Goal: Use online tool/utility: Utilize a website feature to perform a specific function

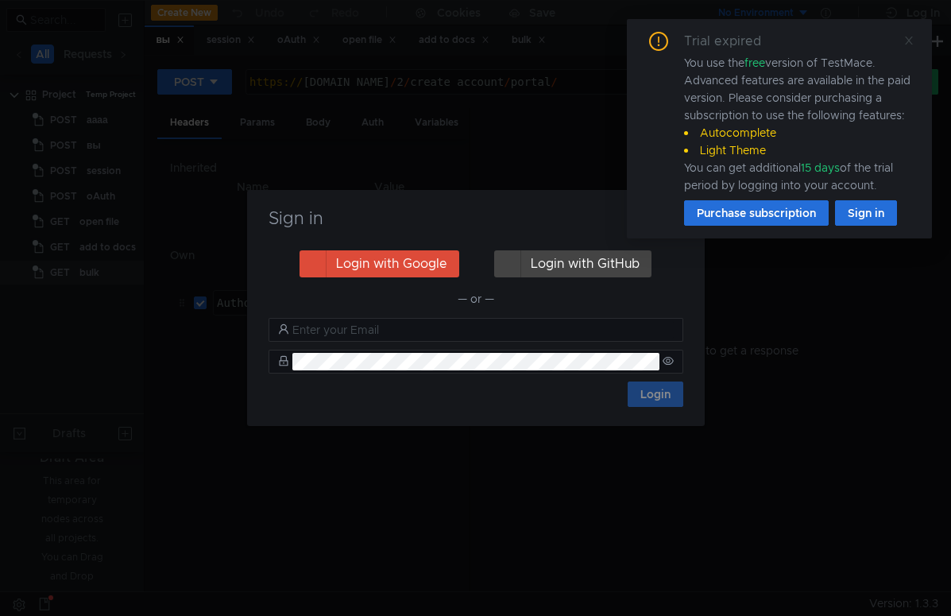
click at [914, 44] on div "Trial expired You use the free version of TestMace. Advanced features are avail…" at bounding box center [779, 128] width 305 height 219
click at [908, 41] on icon at bounding box center [909, 41] width 8 height 8
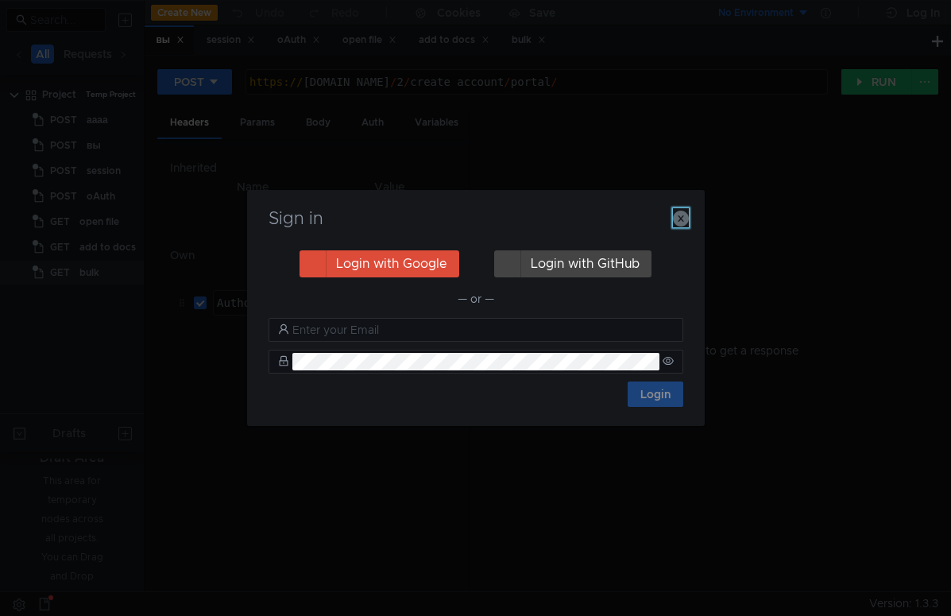
click at [688, 217] on icon "button" at bounding box center [681, 218] width 16 height 16
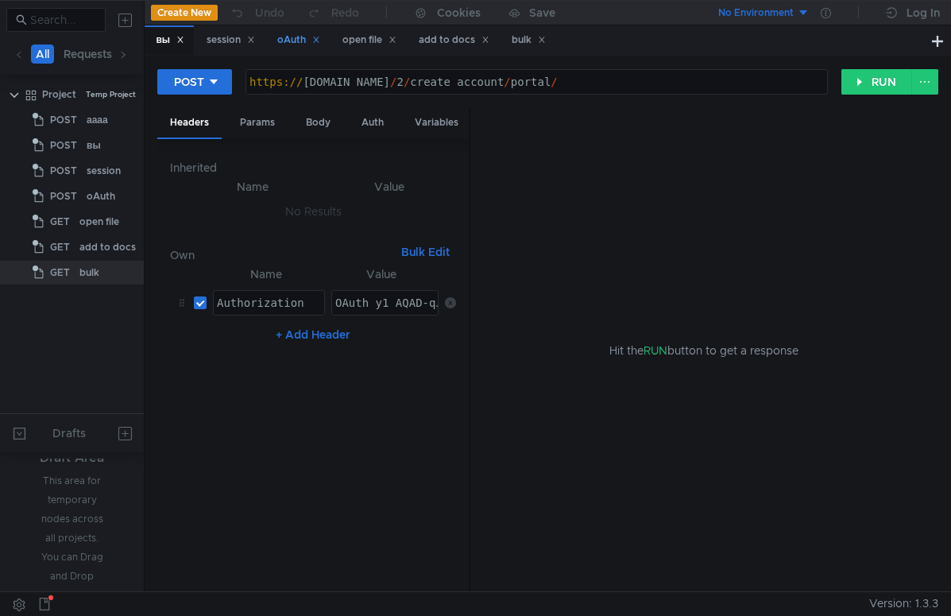
click at [303, 37] on div "oAuth" at bounding box center [298, 40] width 43 height 17
click at [616, 183] on div "Hit the RUN button to get a response" at bounding box center [704, 350] width 430 height 485
type textarea "OAuth y1_AQAD-qJSNPD_AAAcfgAAAAAARlkGAADpOMB-NqFIEq-m-wVOpAV6FqBYlA"
click at [353, 309] on div "OAuth y1_AQAD-qJSNPD_AAAcfgAAAAAARlkGAADpOMB-NqFIEq-m-wVOpAV6FqBYlA" at bounding box center [559, 315] width 454 height 38
click at [395, 303] on div "OAuth y1_AQAD-qJSNPD_AAAcfgAAAAAARlkGAADpOMB-NqFIEq-m-wVOpAV6FqBYlA" at bounding box center [559, 315] width 454 height 38
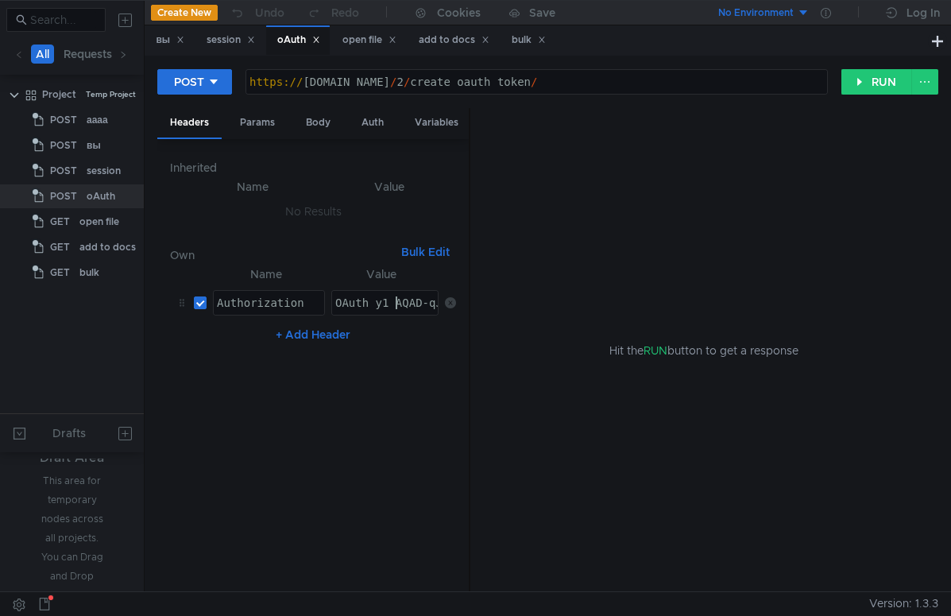
click at [398, 476] on nz-table "Name Value Authorization הההההההההההההההההההההההההההההההההההההההההההההההההההההה…" at bounding box center [313, 421] width 286 height 315
click at [255, 116] on div "Params" at bounding box center [257, 122] width 60 height 29
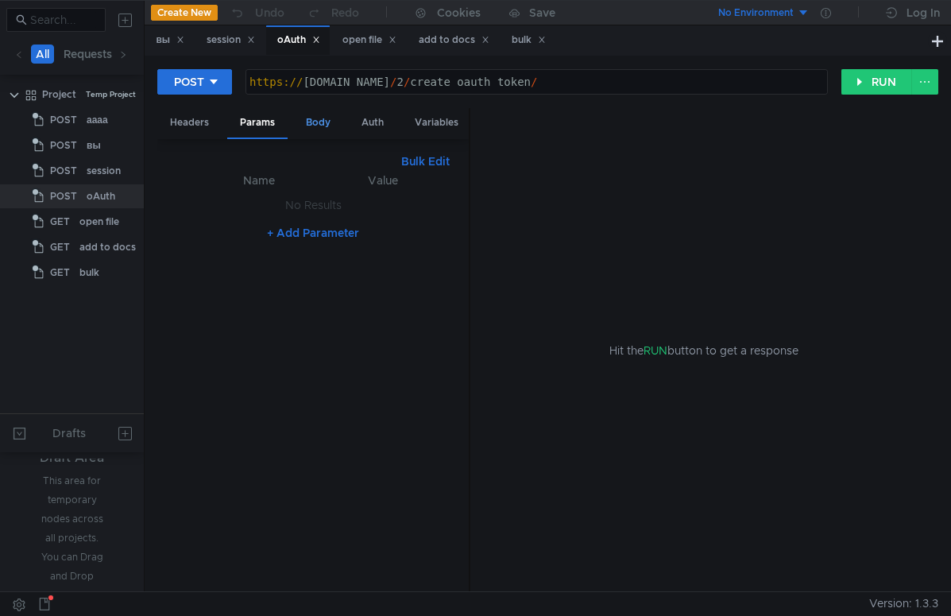
click at [313, 116] on div "Body" at bounding box center [318, 122] width 50 height 29
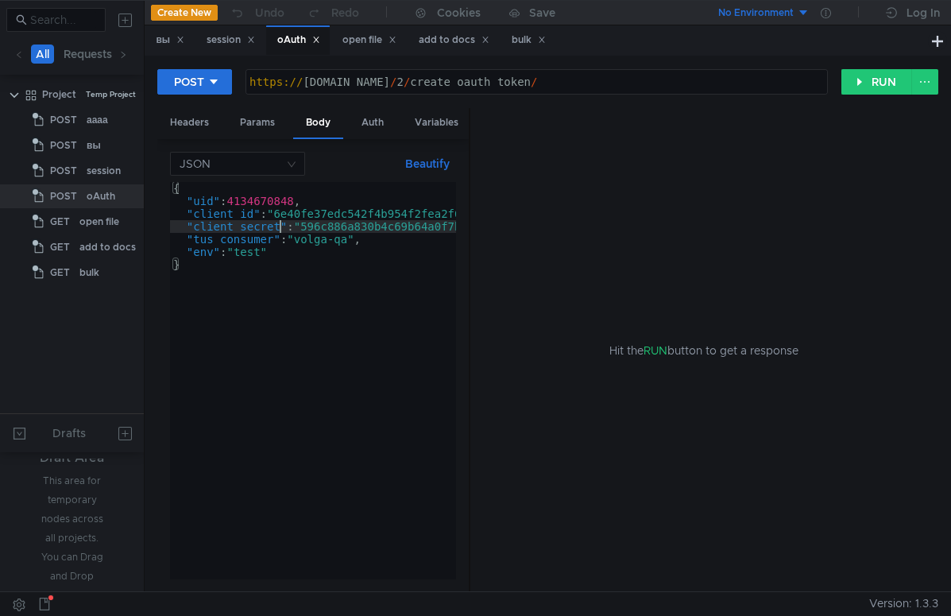
click at [281, 225] on div "{ "uid" : 4134670848 , "client_id" : "6e40fe37edc542f4b954f2fea2f687f0" , "clie…" at bounding box center [353, 393] width 367 height 423
click at [334, 216] on div "{ "uid" : 4134670848 , "client_id" : "6e40fe37edc542f4b954f2fea2f687f0" , "clie…" at bounding box center [353, 393] width 367 height 423
click at [255, 203] on div "{ "uid" : 4134670848 , "client_id" : "6e40fe37edc542f4b954f2fea2f687f0" , "clie…" at bounding box center [353, 393] width 367 height 423
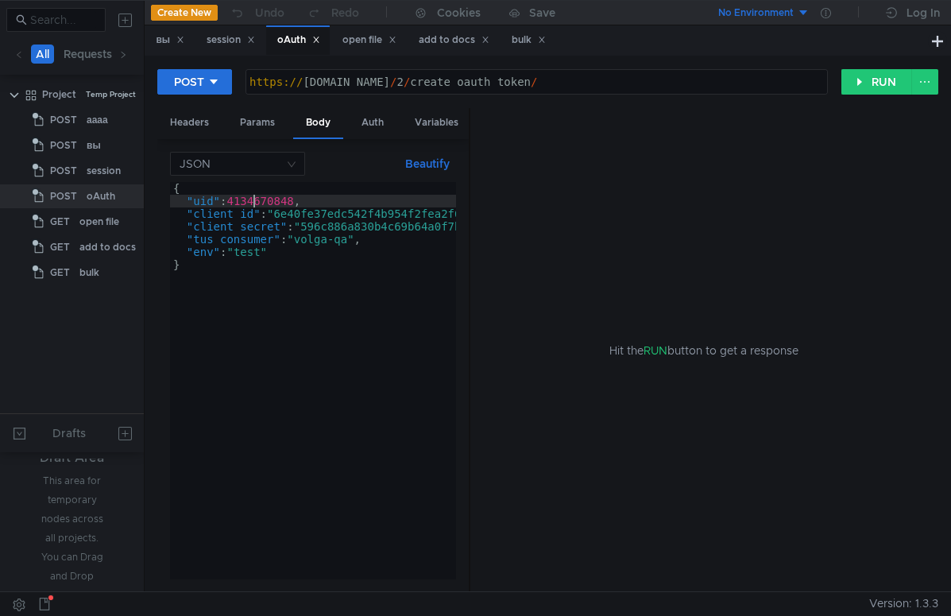
click at [255, 203] on div "{ "uid" : 4134670848 , "client_id" : "6e40fe37edc542f4b954f2fea2f687f0" , "clie…" at bounding box center [353, 393] width 367 height 423
paste textarea "getToken(user.account!!.uid)"
click at [283, 203] on div "{ "uid" : 4134670848 , "client_id" : "6e40fe37edc542f4b954f2fea2f687f0" , "clie…" at bounding box center [353, 390] width 367 height 416
paste textarea "22444385"
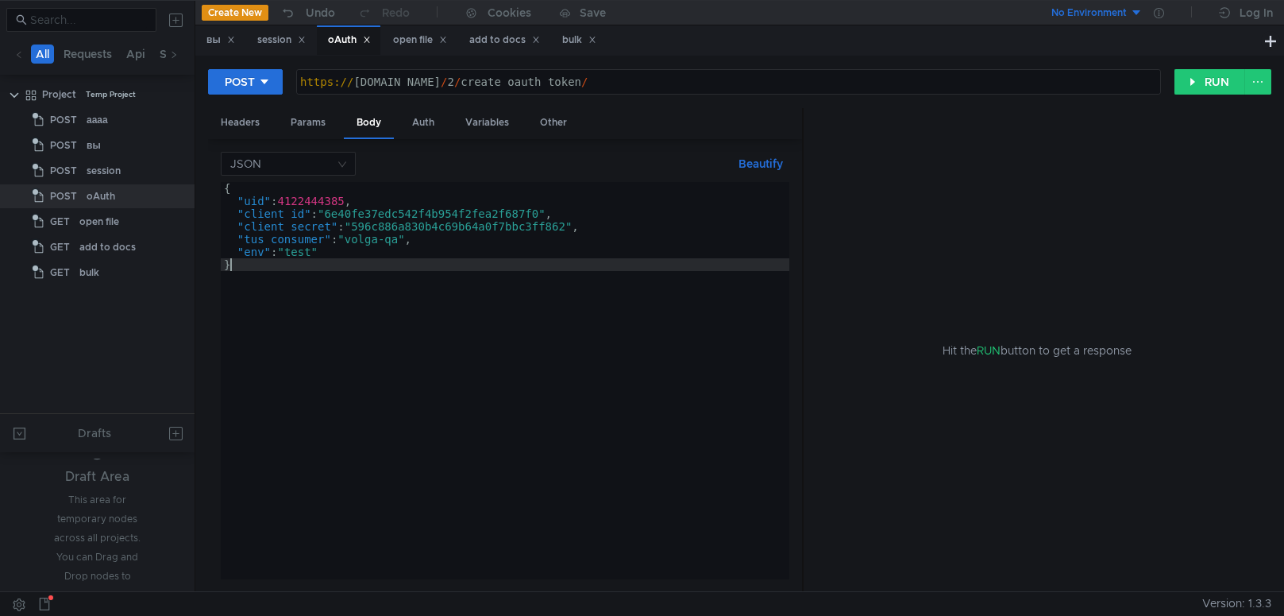
click at [417, 330] on div "{ "uid" : 4122444385 , "client_id" : "6e40fe37edc542f4b954f2fea2f687f0" , "clie…" at bounding box center [505, 393] width 569 height 423
type textarea "}"
click at [298, 115] on div "Params" at bounding box center [308, 122] width 60 height 29
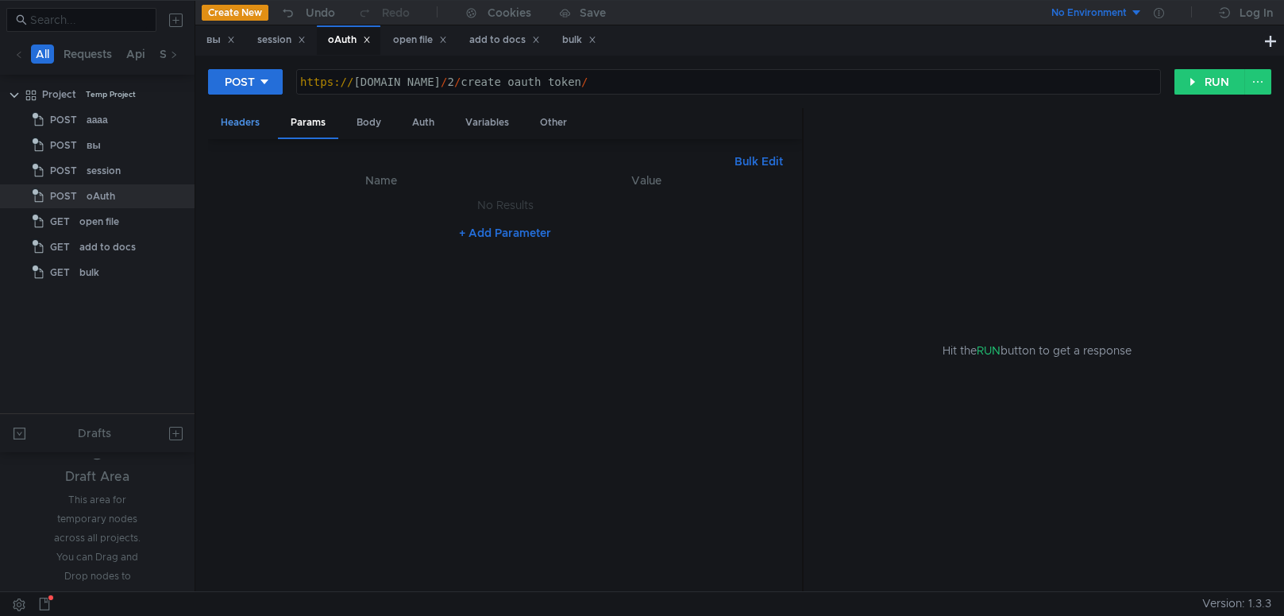
click at [241, 122] on div "Headers" at bounding box center [240, 122] width 64 height 29
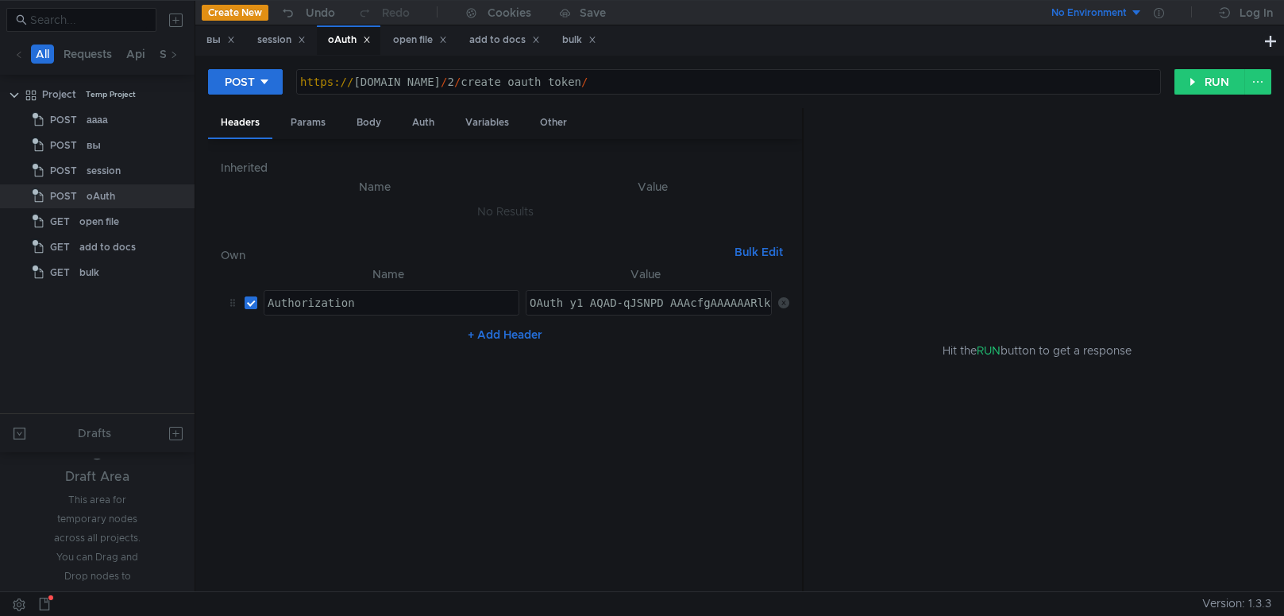
click at [582, 305] on div "OAuth y1_AQAD-qJSNPD_AAAcfgAAAAAARlkGAADpOMB-NqFIEq-m-wVOpAV6FqBYlA" at bounding box center [754, 315] width 454 height 38
drag, startPoint x: 564, startPoint y: 300, endPoint x: 995, endPoint y: 294, distance: 431.3
click at [956, 294] on as-split "Headers Params Body Auth Variables Other Inherited Name Value No Results Own Bu…" at bounding box center [740, 350] width 1064 height 485
paste textarea "y1_AQAD-qJSNPD_AAAcfgAAAAAARlkGAADpOMB-NqFIEq-m-wVOpAV6FqBYlA"
type textarea "OAuth y1_AQAD-qJSNPD_AAAcfgAAAAAARlkGAADpOMB-NqFIEq-m-wVOpAV6FqBYlA"
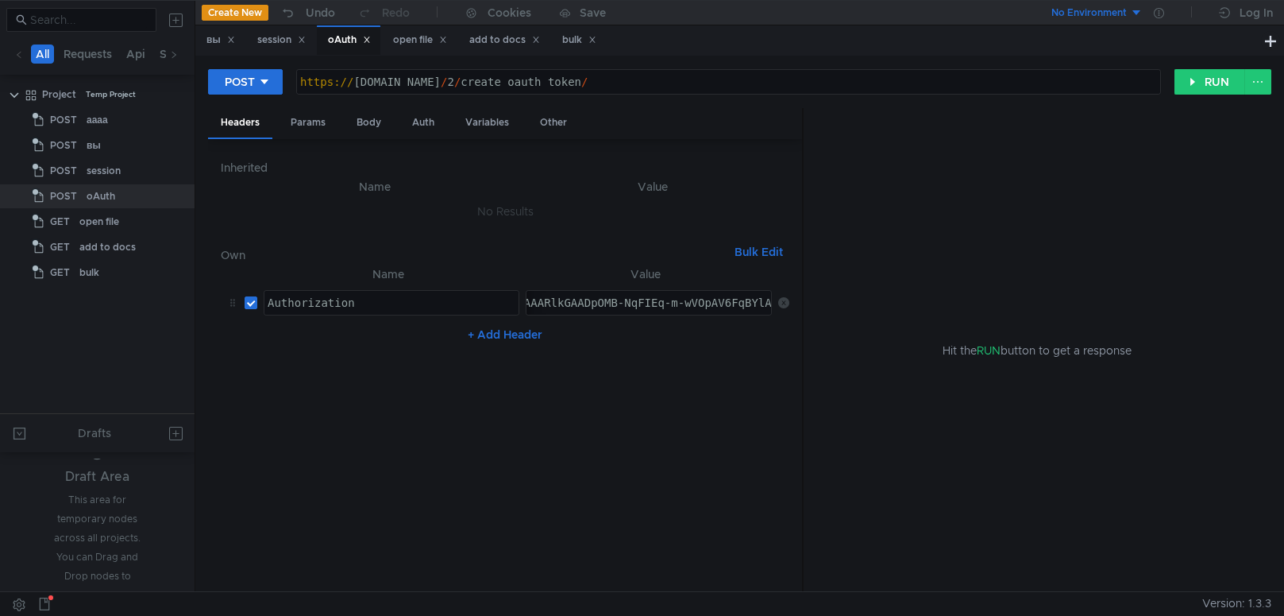
drag, startPoint x: 614, startPoint y: 420, endPoint x: 676, endPoint y: 388, distance: 70.0
click at [615, 419] on nz-table "Name Value Authorization הההההההההההההההההההההההההההההההההההההההההההההההההההההה…" at bounding box center [505, 421] width 569 height 315
click at [956, 83] on button "RUN" at bounding box center [1210, 81] width 71 height 25
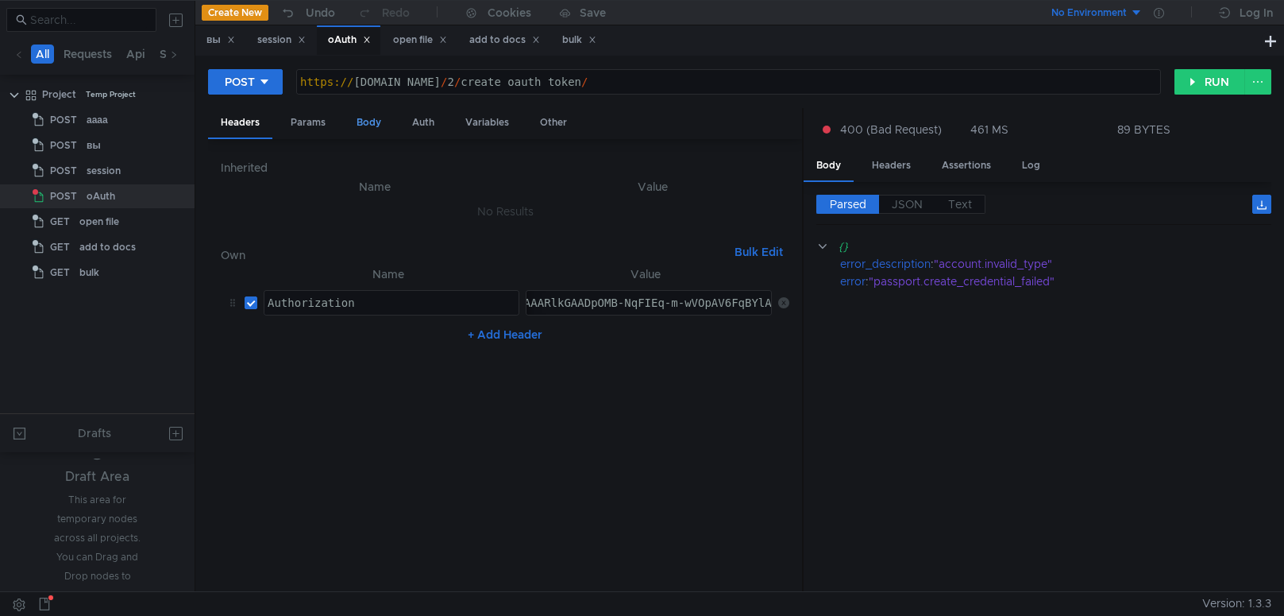
click at [364, 121] on div "Body" at bounding box center [369, 122] width 50 height 29
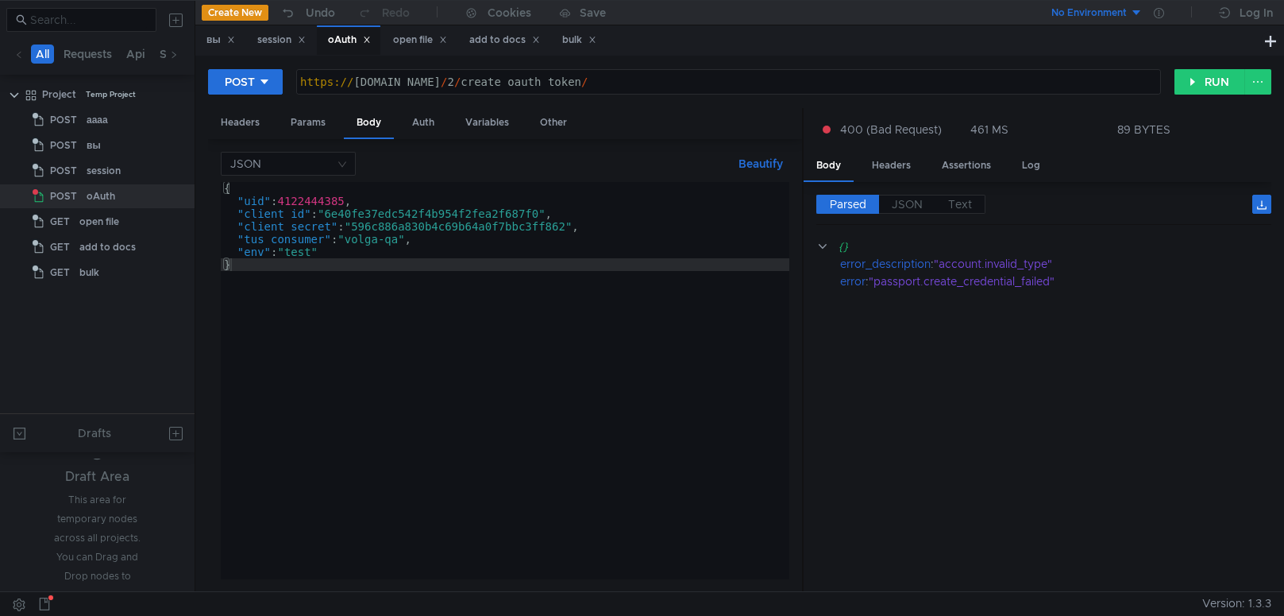
click at [268, 214] on div "{ "uid" : 4122444385 , "client_id" : "6e40fe37edc542f4b954f2fea2f687f0" , "clie…" at bounding box center [505, 393] width 569 height 423
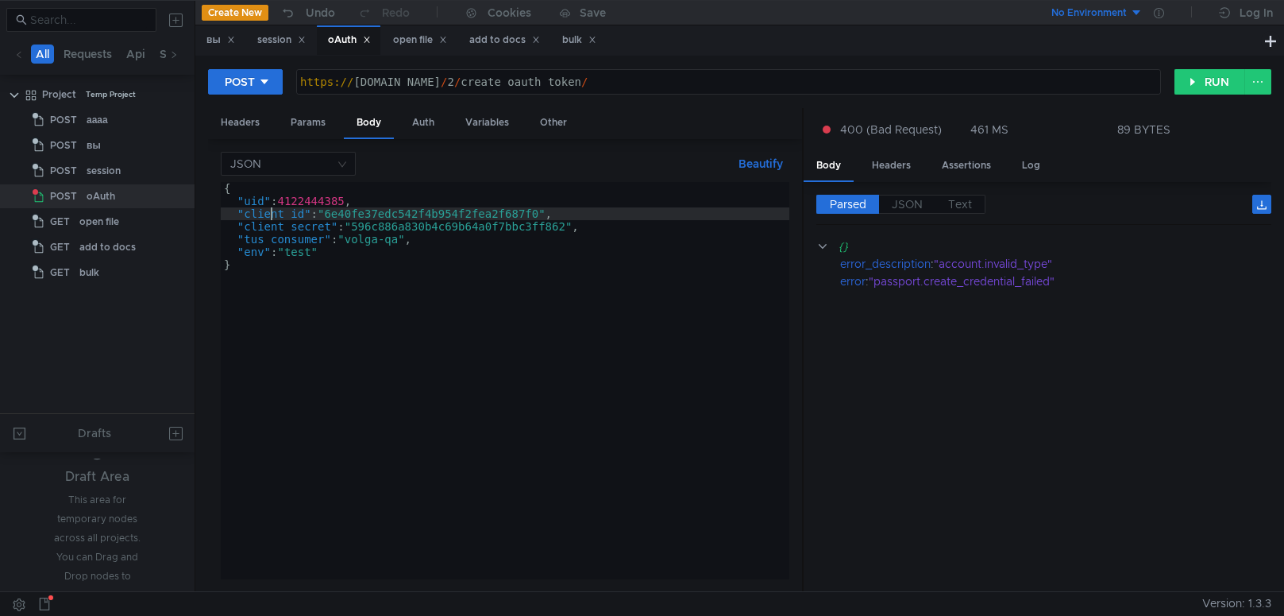
click at [285, 226] on div "{ "uid" : 4122444385 , "client_id" : "6e40fe37edc542f4b954f2fea2f687f0" , "clie…" at bounding box center [505, 393] width 569 height 423
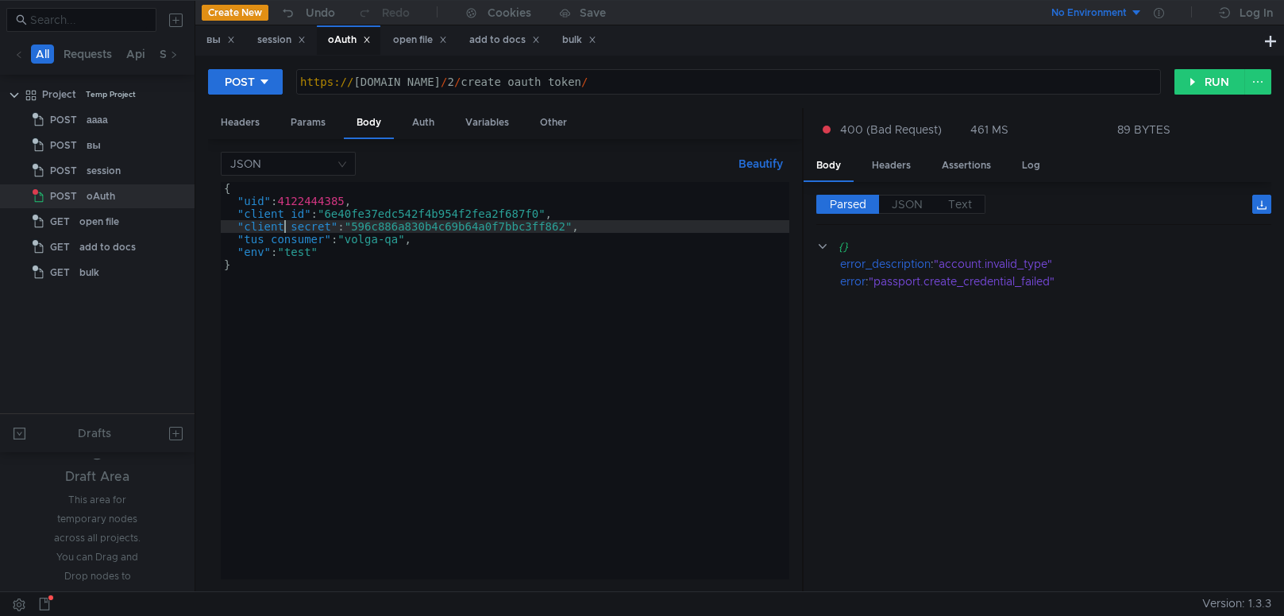
click at [286, 242] on div "{ "uid" : 4122444385 , "client_id" : "6e40fe37edc542f4b954f2fea2f687f0" , "clie…" at bounding box center [505, 393] width 569 height 423
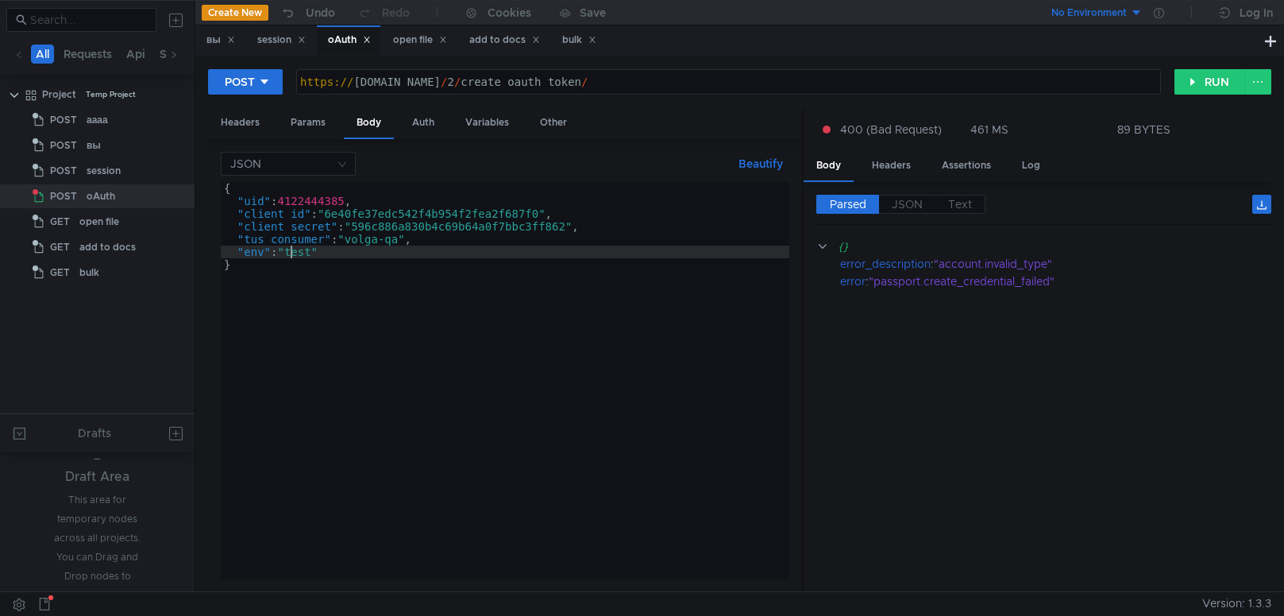
click at [289, 253] on div "{ "uid" : 4122444385 , "client_id" : "6e40fe37edc542f4b954f2fea2f687f0" , "clie…" at bounding box center [505, 393] width 569 height 423
type textarea ""env": "test""
click at [882, 168] on div "Headers" at bounding box center [891, 165] width 64 height 29
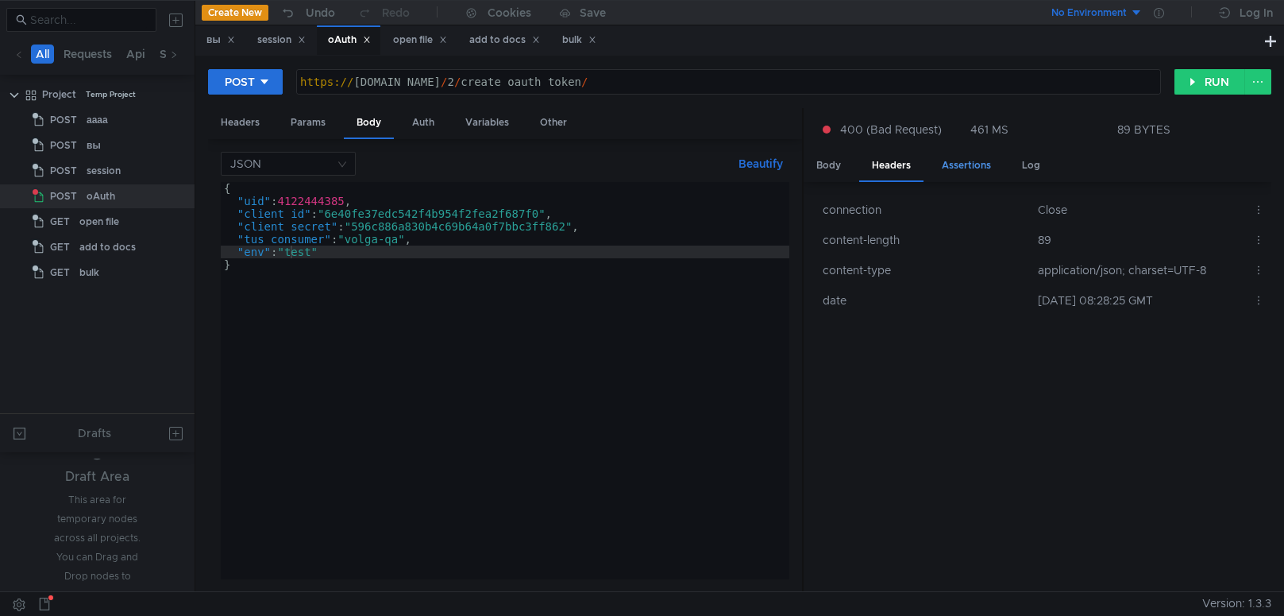
click at [956, 169] on div "Assertions" at bounding box center [966, 165] width 75 height 29
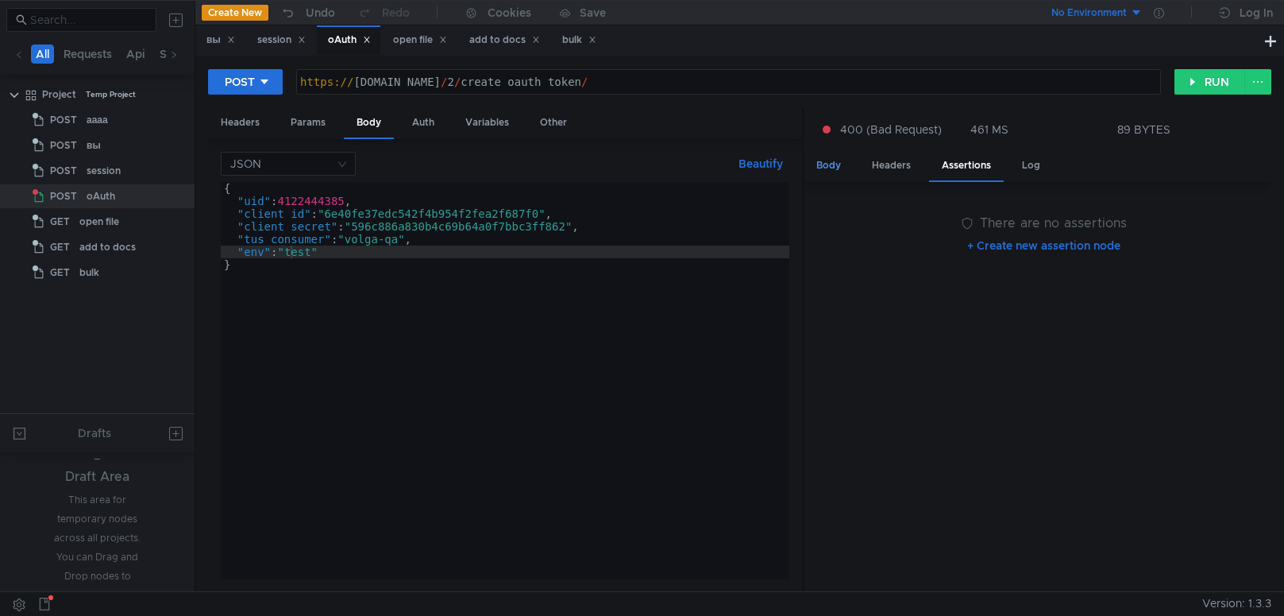
click at [849, 165] on div "Body" at bounding box center [829, 165] width 50 height 29
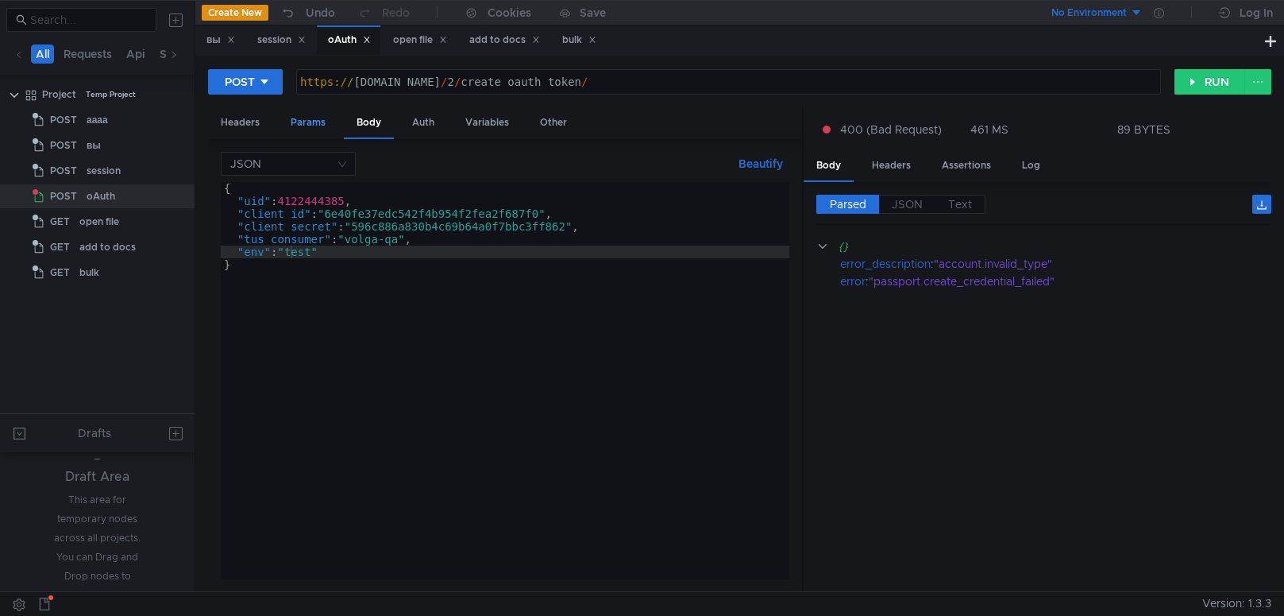
click at [304, 123] on div "Params" at bounding box center [308, 122] width 60 height 29
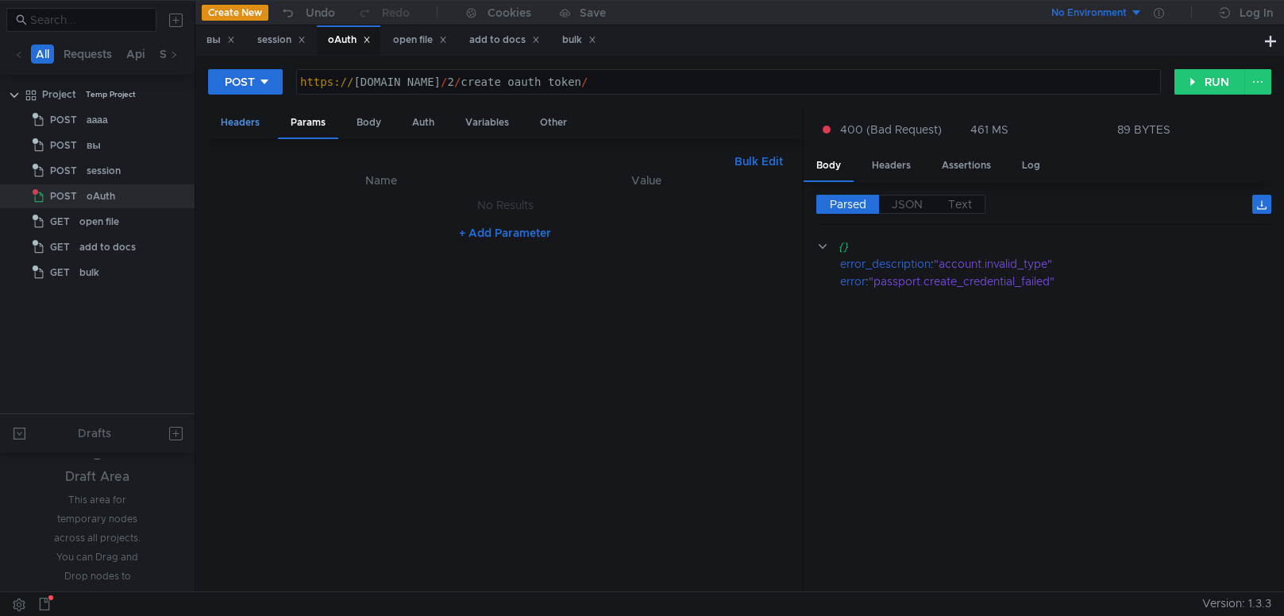
click at [259, 111] on div "Headers" at bounding box center [240, 122] width 64 height 29
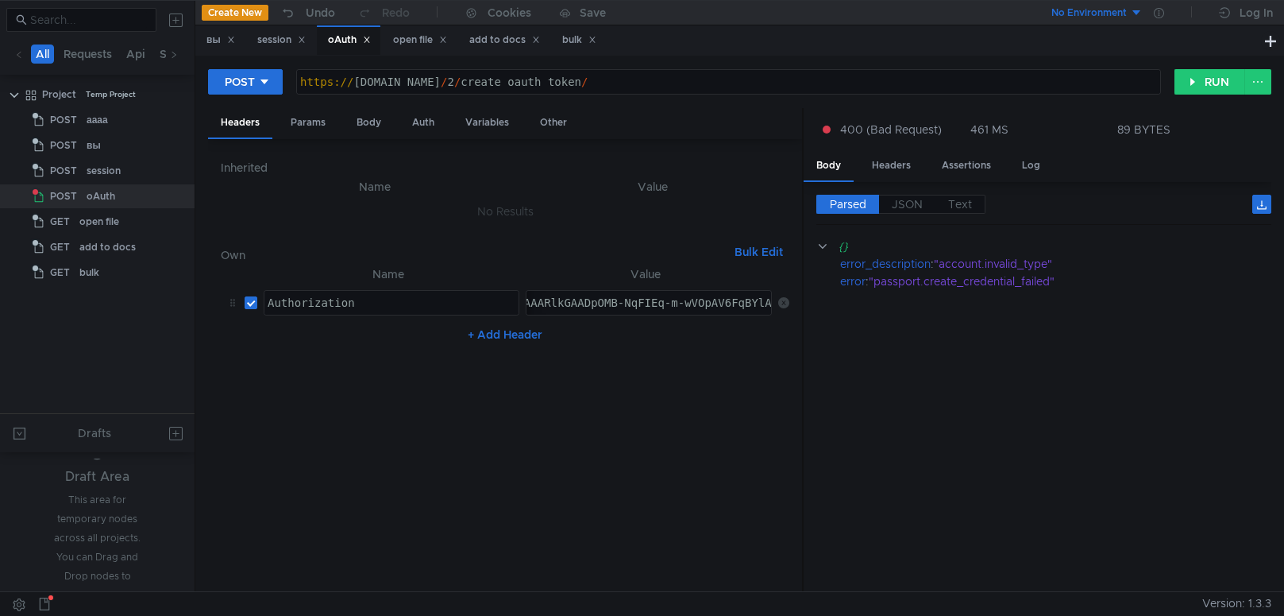
click at [634, 303] on div "OAuth y1_AQAD-qJSNPD_AAAcfgAAAAAARlkGAADpOMB-NqFIEq-m-wVOpAV6FqBYlA" at bounding box center [547, 315] width 454 height 38
drag, startPoint x: 634, startPoint y: 303, endPoint x: 436, endPoint y: 308, distance: 197.9
click at [436, 308] on tr "Authorization ההההההההההההההההההההההההההההההההההההההההההההההההההההההההההההההההה…" at bounding box center [505, 303] width 569 height 38
click at [559, 389] on nz-table "Name Value Authorization הההההההההההההההההההההההההההההההההההההההההההההההההההההה…" at bounding box center [505, 421] width 569 height 315
click at [638, 303] on div "OAuth y1_AQAD-qJSNPD_AAAcfgAAAAAARlkGAADpOMB-NqFIEq-m-wVOpAV6FqBYlA" at bounding box center [754, 315] width 454 height 38
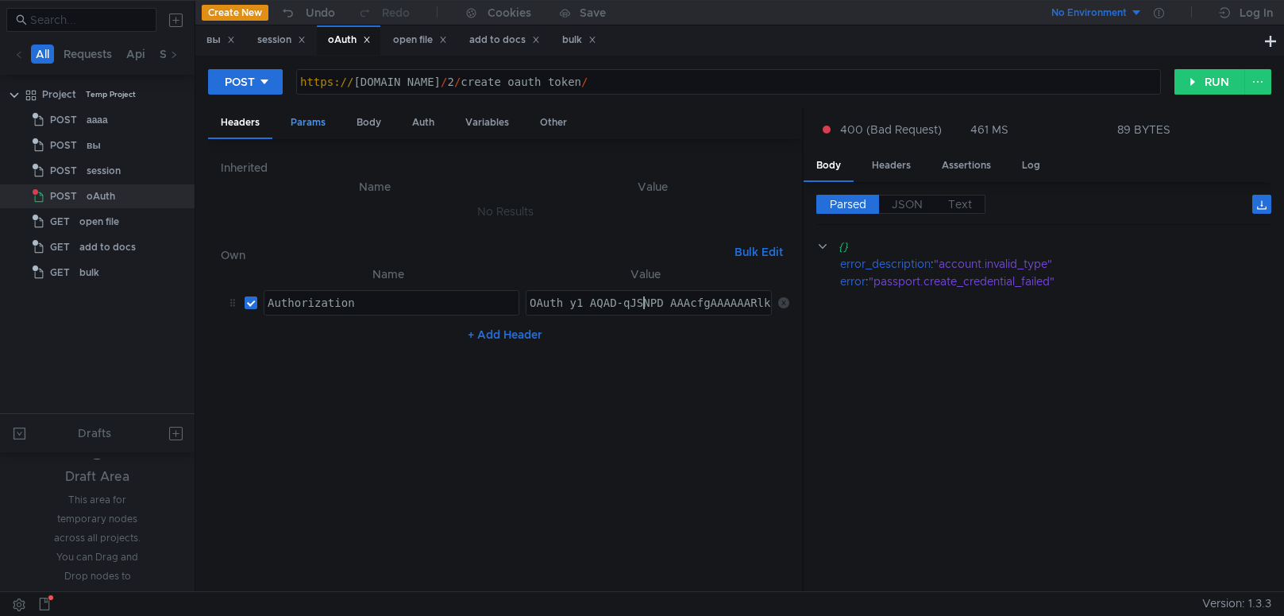
click at [319, 123] on div "Params" at bounding box center [308, 122] width 60 height 29
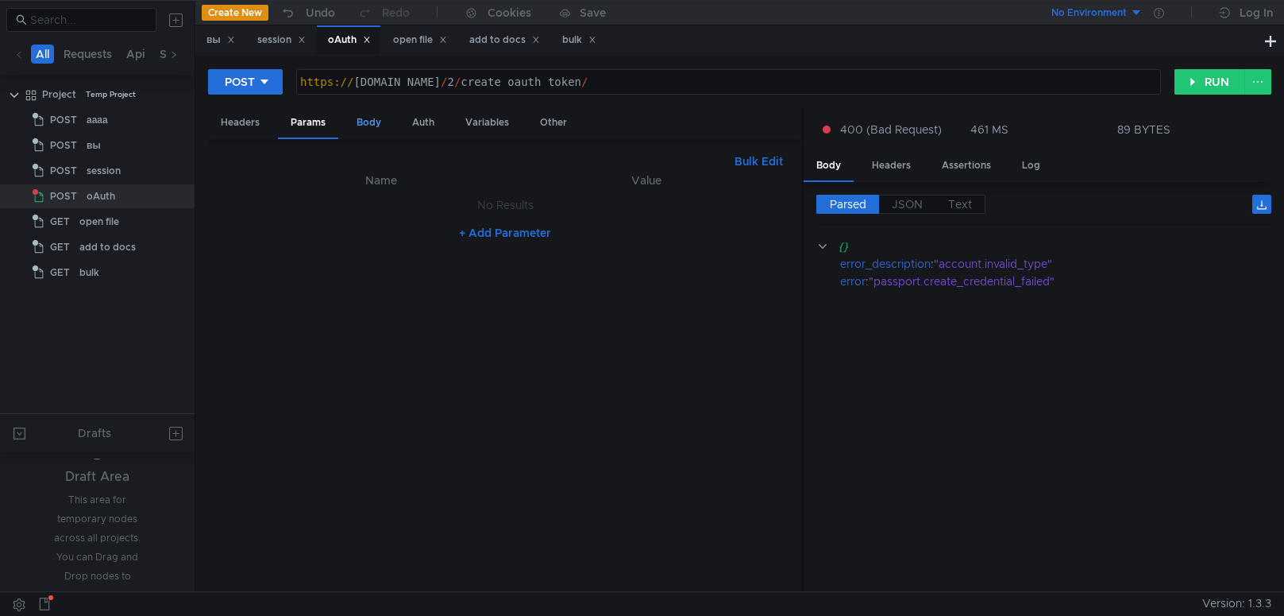
click at [370, 132] on div "Body" at bounding box center [369, 122] width 50 height 29
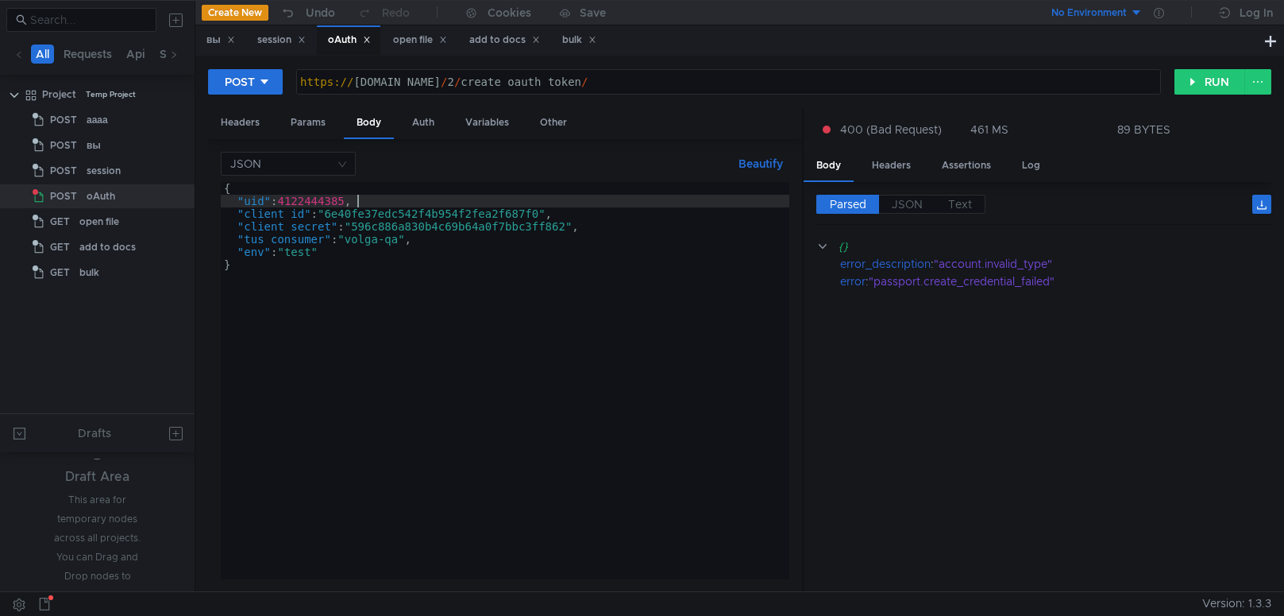
click at [381, 206] on div "{ "uid" : 4122444385 , "client_id" : "6e40fe37edc542f4b954f2fea2f687f0" , "clie…" at bounding box center [505, 393] width 569 height 423
click at [405, 230] on div "{ "uid" : 4122444385 , "client_id" : "6e40fe37edc542f4b954f2fea2f687f0" , "clie…" at bounding box center [505, 393] width 569 height 423
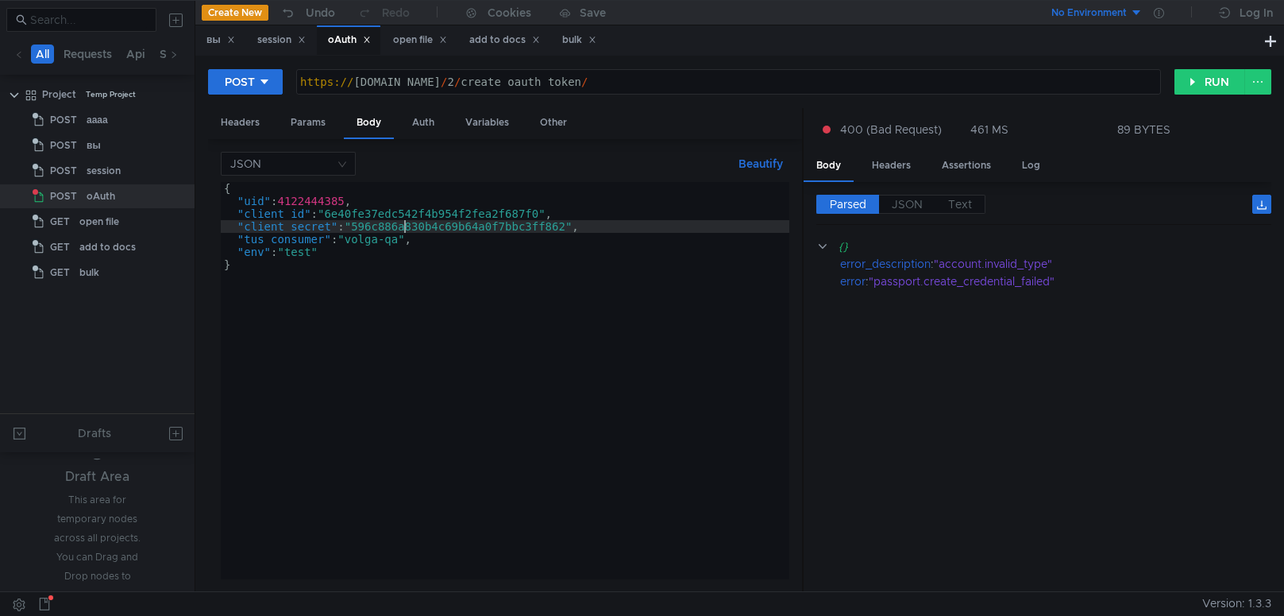
click at [372, 241] on div "{ "uid" : 4122444385 , "client_id" : "6e40fe37edc542f4b954f2fea2f687f0" , "clie…" at bounding box center [505, 393] width 569 height 423
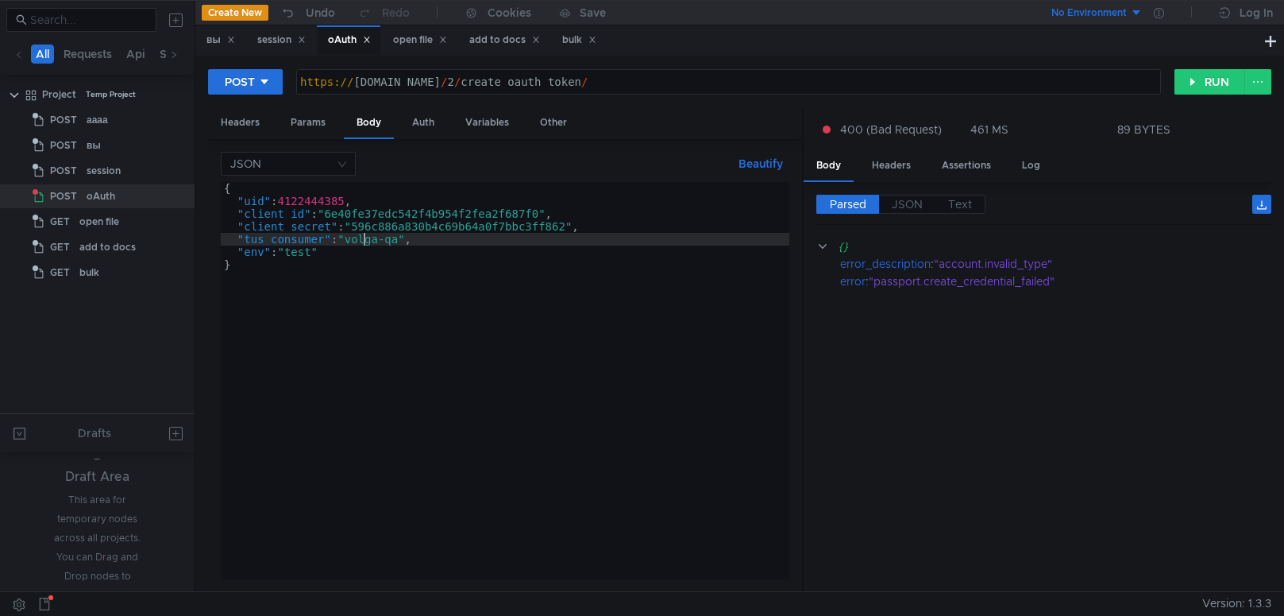
click at [362, 244] on div "{ "uid" : 4122444385 , "client_id" : "6e40fe37edc542f4b954f2fea2f687f0" , "clie…" at bounding box center [505, 393] width 569 height 423
click at [401, 300] on div "{ "uid" : 4122444385 , "client_id" : "6e40fe37edc542f4b954f2fea2f687f0" , "clie…" at bounding box center [505, 393] width 569 height 423
type textarea "}"
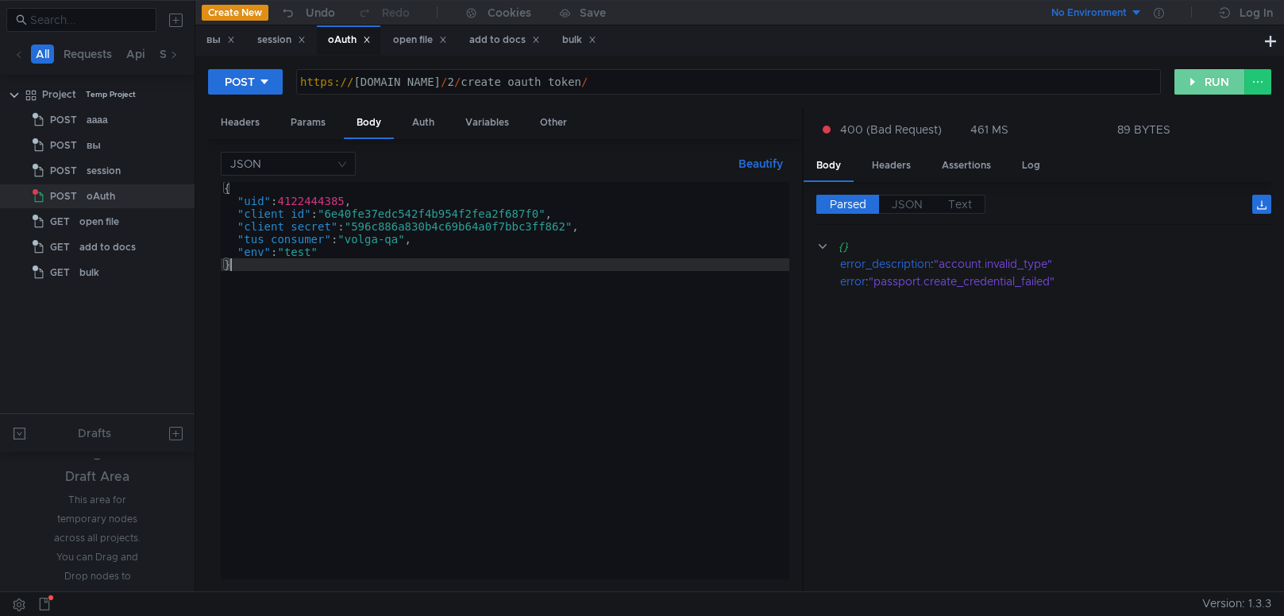
click at [956, 86] on button "RUN" at bounding box center [1210, 81] width 71 height 25
drag, startPoint x: 412, startPoint y: 338, endPoint x: 423, endPoint y: 345, distance: 12.8
click at [412, 339] on div "{ "uid" : 4122444385 , "client_id" : "6e40fe37edc542f4b954f2fea2f687f0" , "clie…" at bounding box center [505, 393] width 569 height 423
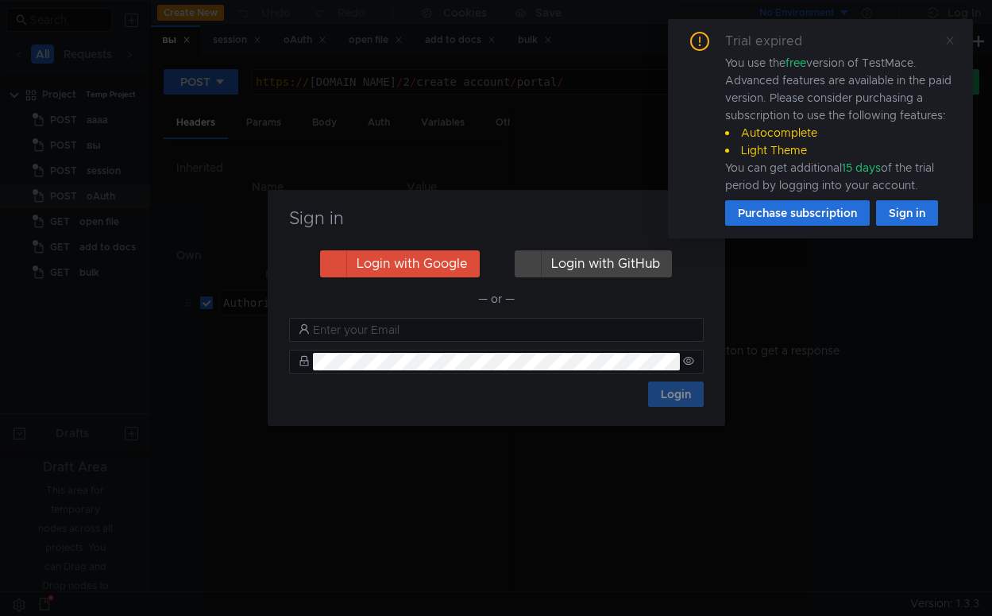
click at [952, 50] on div "Trial expired You use the free version of TestMace. Advanced features are avail…" at bounding box center [820, 128] width 305 height 219
click at [944, 40] on icon at bounding box center [943, 40] width 11 height 11
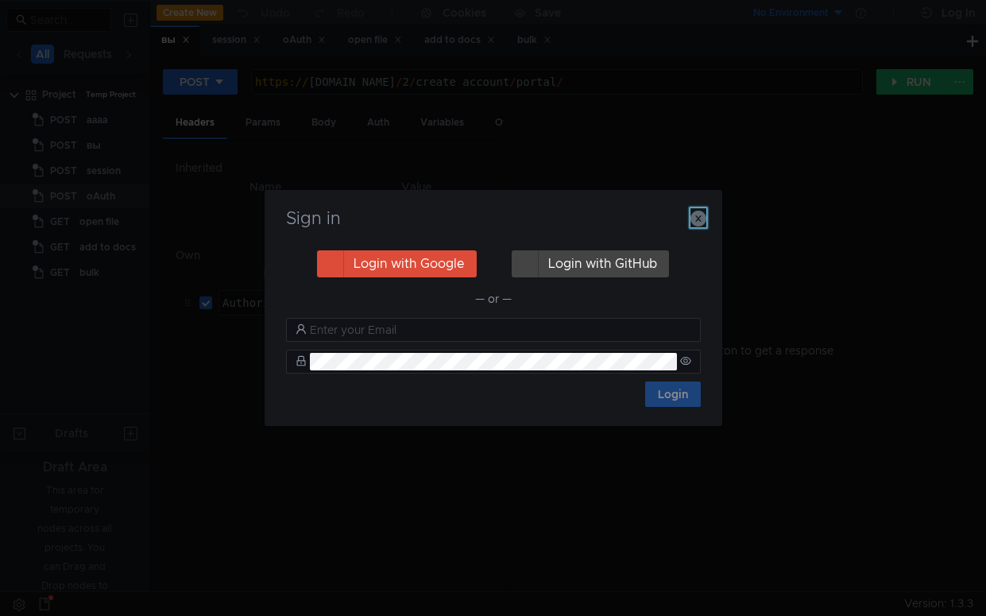
click at [697, 218] on icon "button" at bounding box center [698, 218] width 16 height 16
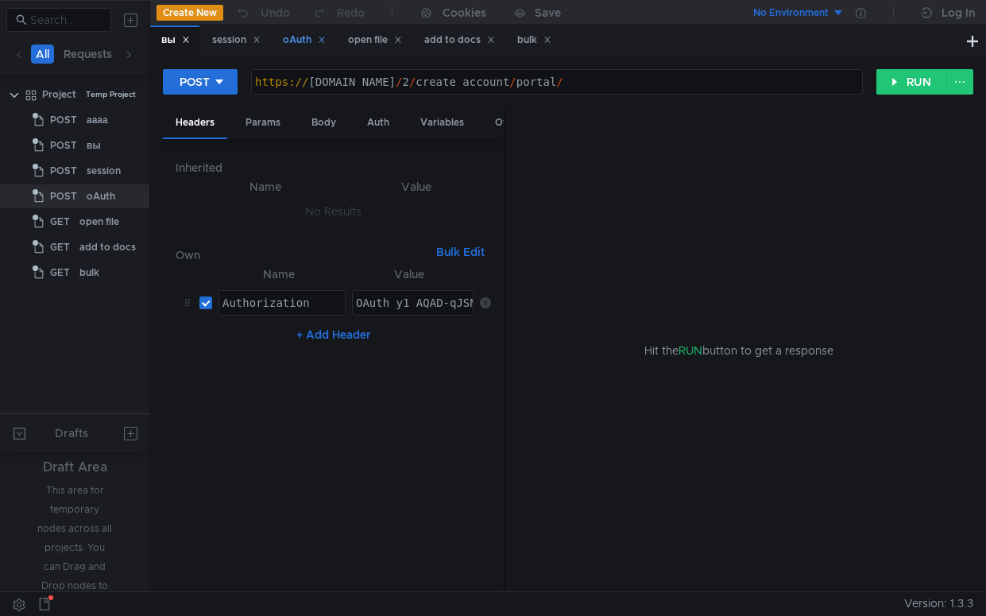
click at [294, 41] on div "oAuth" at bounding box center [304, 40] width 43 height 17
click at [901, 84] on button "RUN" at bounding box center [911, 81] width 71 height 25
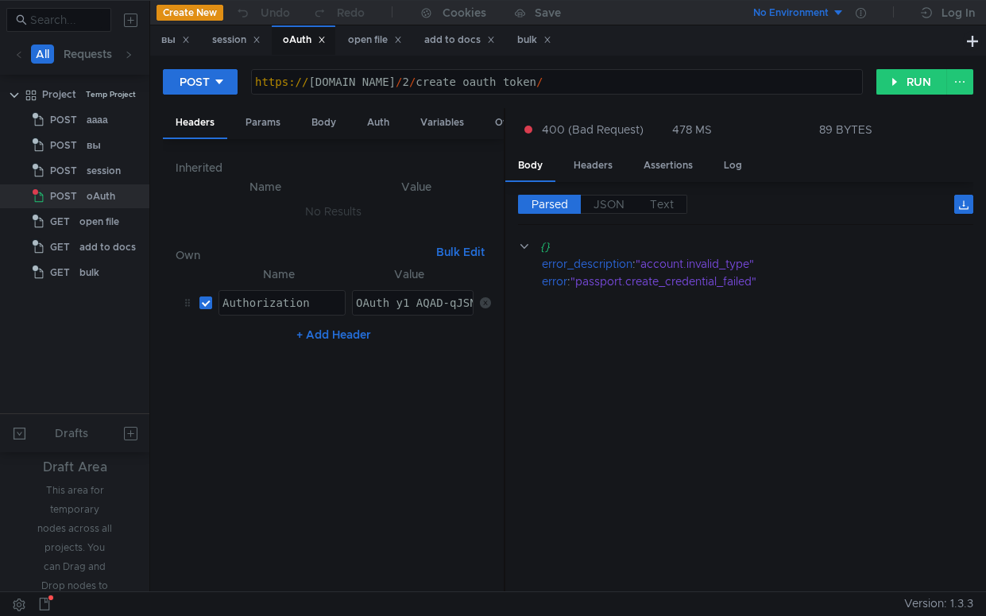
click at [506, 405] on div "Parsed JSON Text {} error_description : "account.invalid_type" error : "passpor…" at bounding box center [739, 387] width 468 height 410
click at [225, 43] on div "session" at bounding box center [236, 40] width 48 height 17
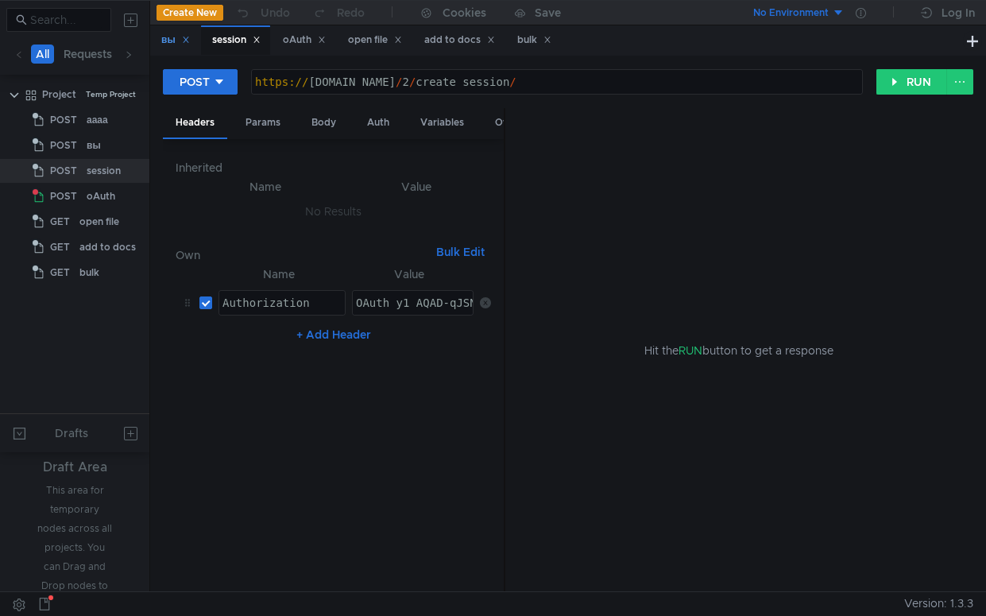
click at [164, 41] on div "вы" at bounding box center [175, 40] width 29 height 17
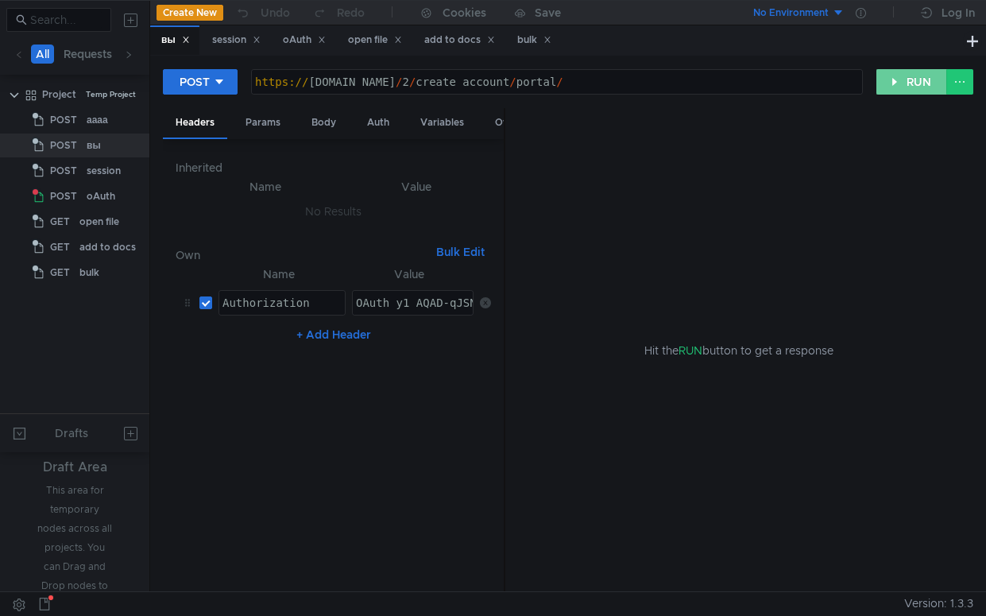
click at [911, 84] on button "RUN" at bounding box center [911, 81] width 71 height 25
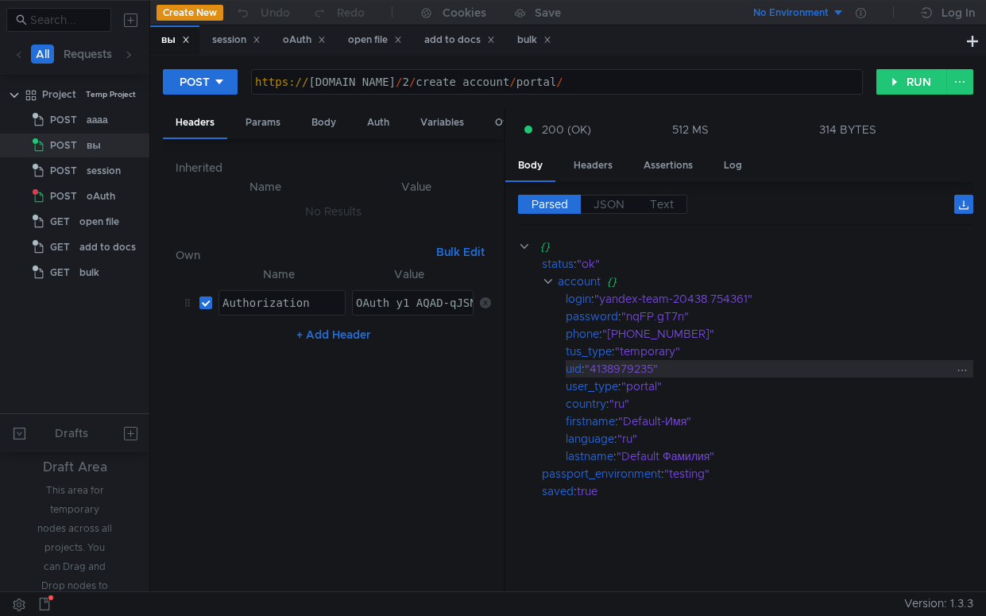
click at [635, 368] on div ""4138979235"" at bounding box center [768, 368] width 367 height 17
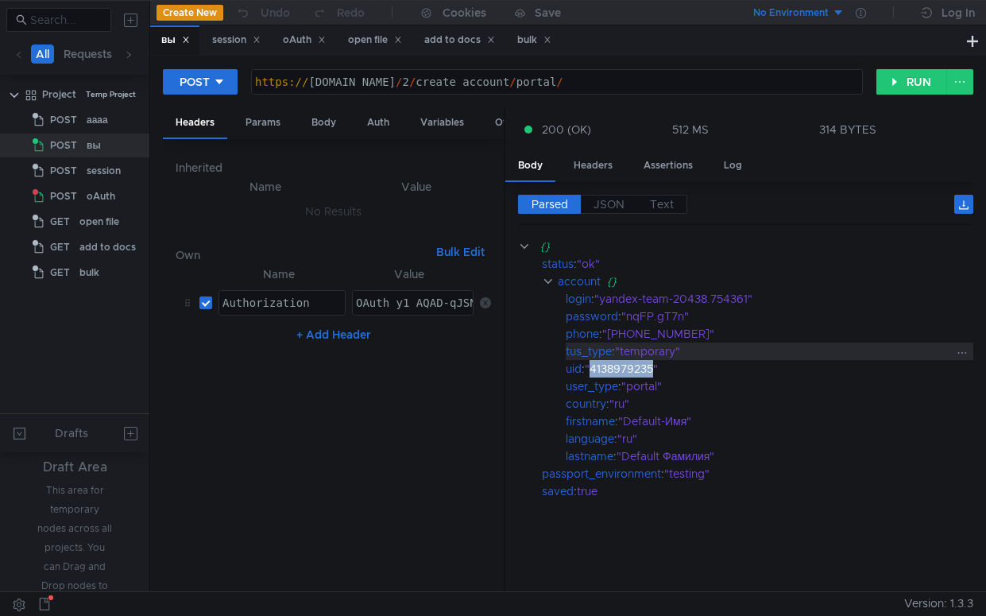
copy div "4138979235"
click at [294, 42] on div "oAuth" at bounding box center [304, 40] width 43 height 17
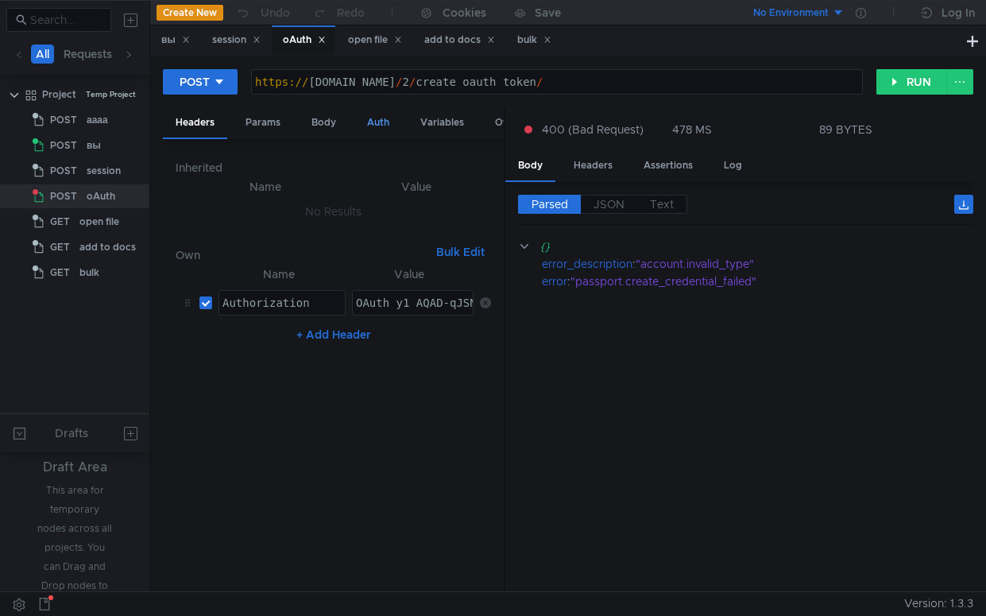
click at [375, 119] on div "Auth" at bounding box center [378, 122] width 48 height 29
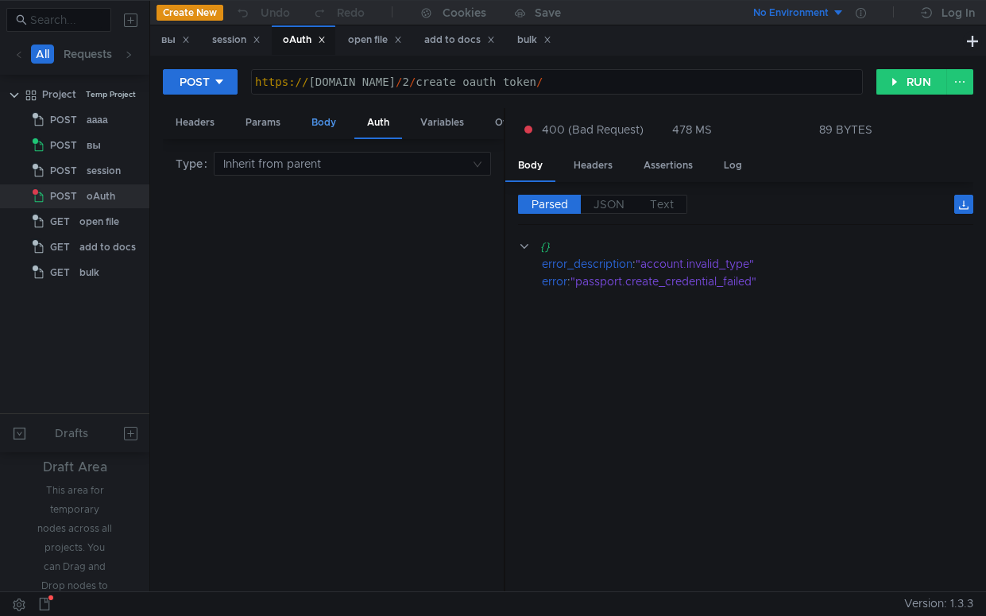
click at [318, 118] on div "Body" at bounding box center [324, 122] width 50 height 29
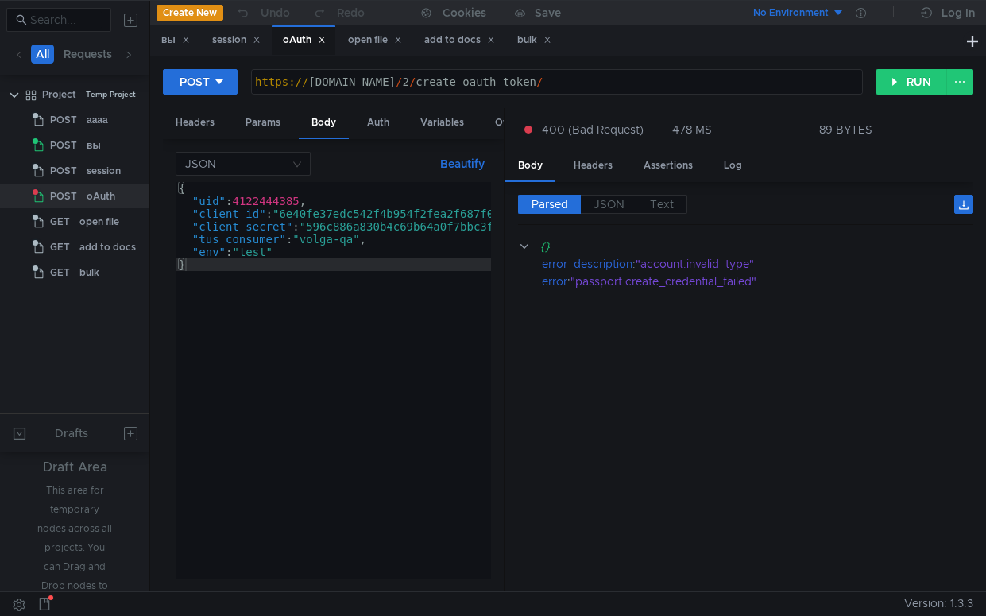
click at [277, 200] on div "{ "uid" : 4122444385 , "client_id" : "6e40fe37edc542f4b954f2fea2f687f0" , "clie…" at bounding box center [359, 393] width 367 height 423
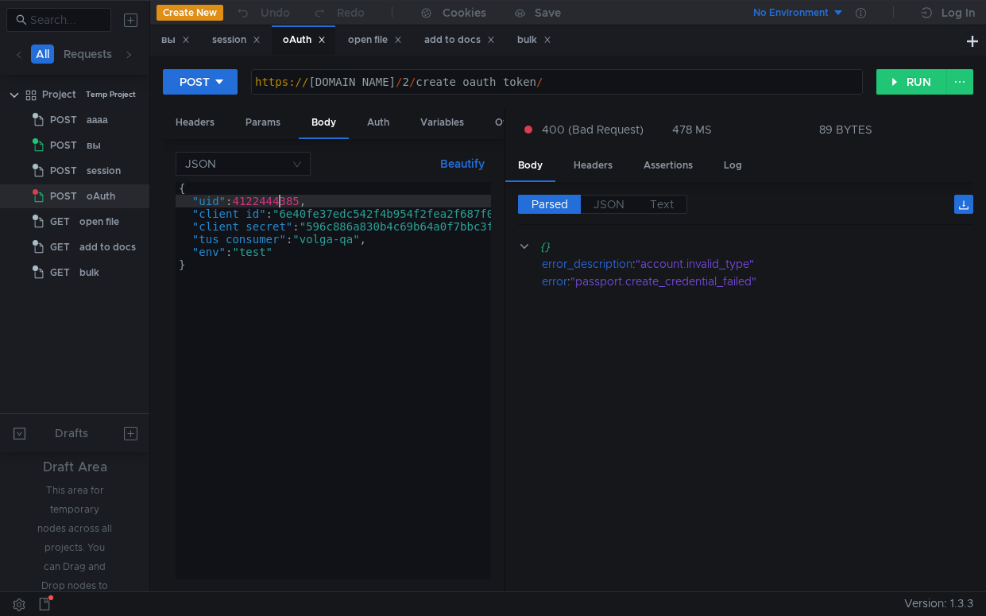
click at [277, 200] on div "{ "uid" : 4122444385 , "client_id" : "6e40fe37edc542f4b954f2fea2f687f0" , "clie…" at bounding box center [359, 393] width 367 height 423
paste textarea "3897923"
type textarea ""uid": 4138979235,"
click at [913, 79] on button "RUN" at bounding box center [911, 81] width 71 height 25
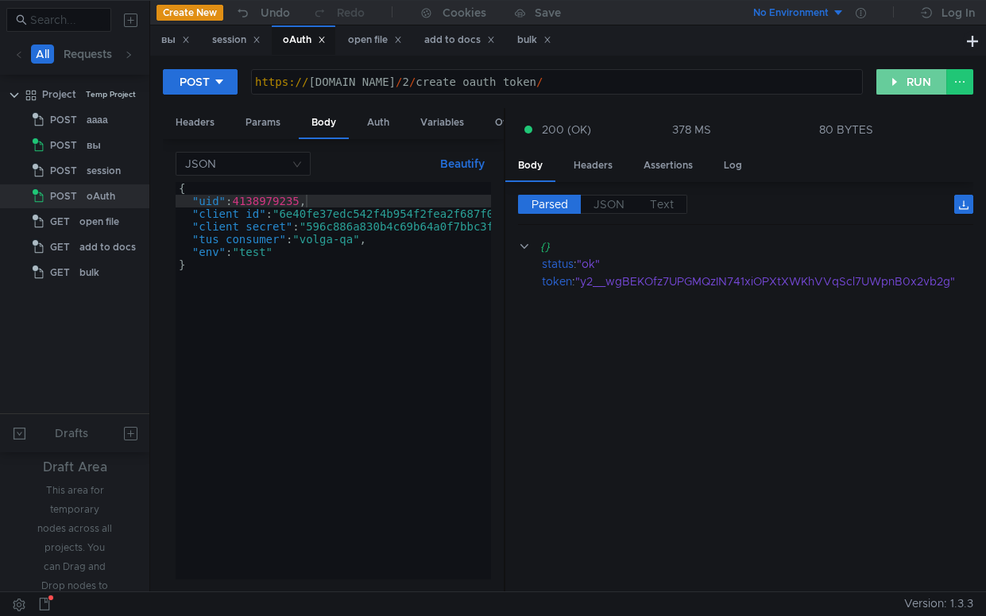
click at [909, 84] on button "RUN" at bounding box center [911, 81] width 71 height 25
type textarea "https://tus.yandex-team.ru/2/create_oauth_token/"
click at [500, 84] on div "https:// tus.yandex-team.ru / 2 / create_oauth_token /" at bounding box center [557, 94] width 610 height 38
click at [234, 41] on div "session" at bounding box center [236, 40] width 48 height 17
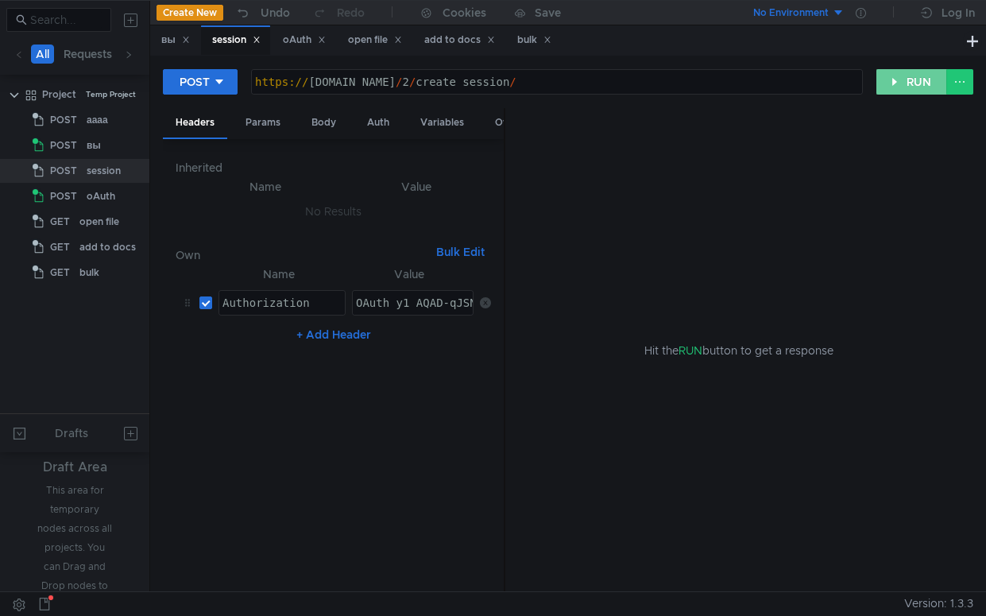
click at [902, 78] on button "RUN" at bounding box center [911, 81] width 71 height 25
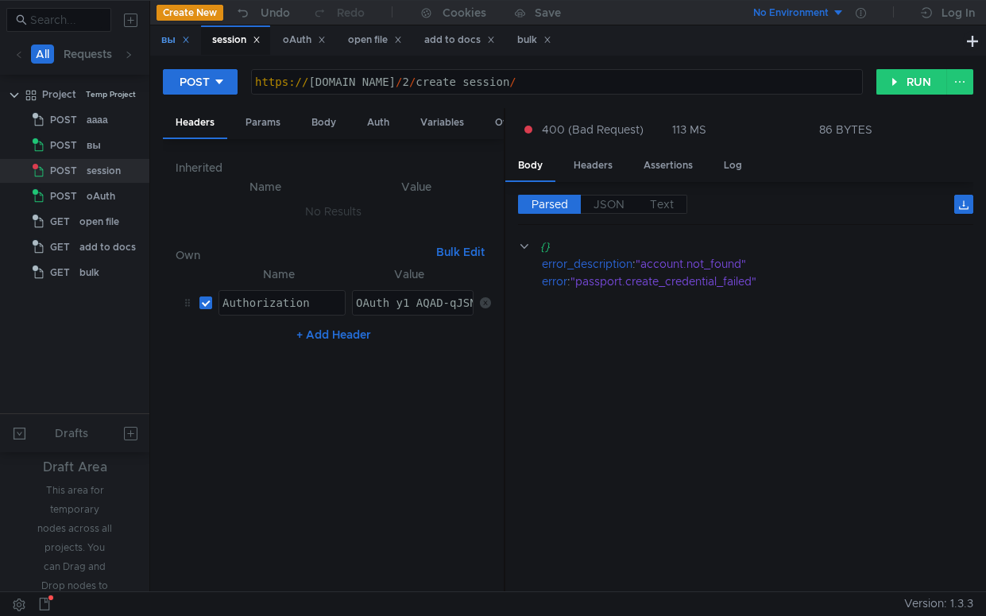
click at [160, 37] on div "вы" at bounding box center [174, 39] width 49 height 29
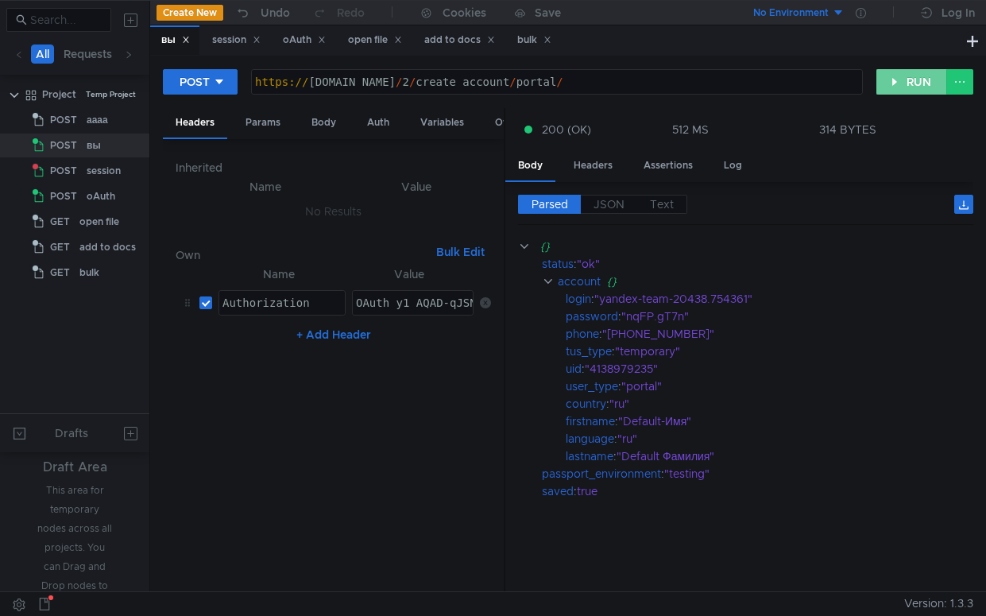
click at [900, 82] on button "RUN" at bounding box center [911, 81] width 71 height 25
click at [332, 123] on div "Body" at bounding box center [324, 122] width 50 height 29
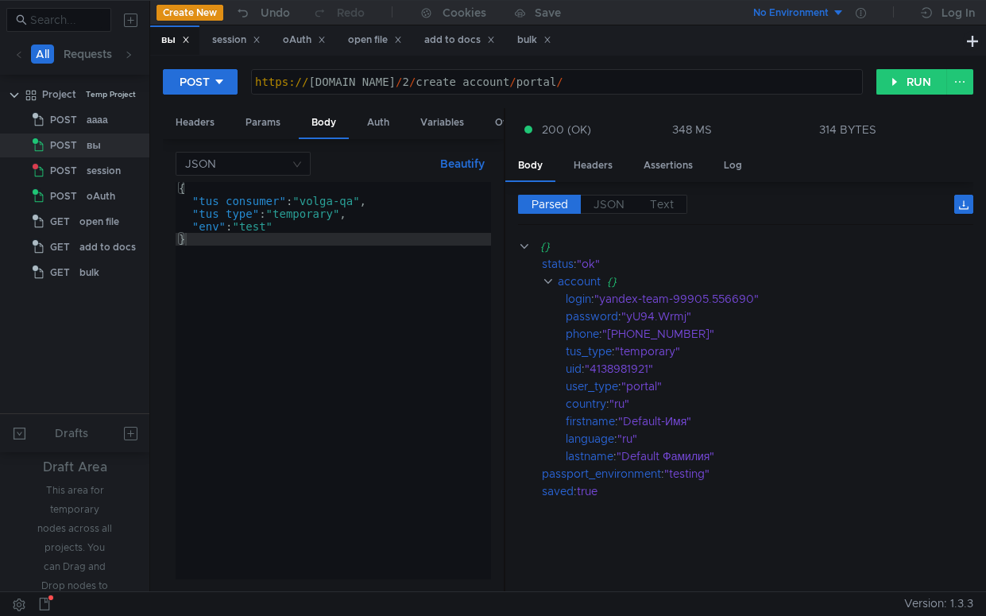
type textarea ""tus_type": "temporary","
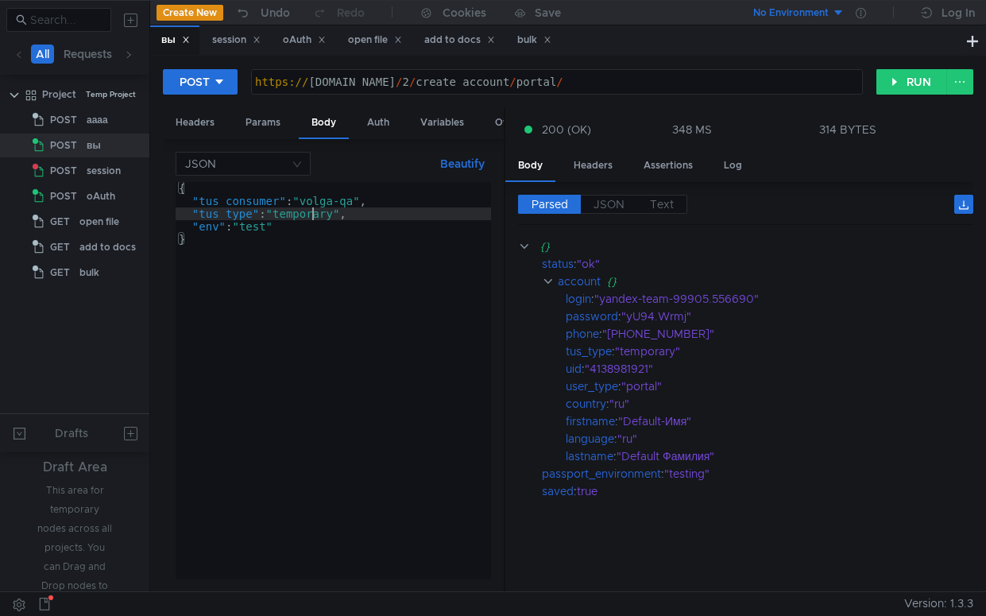
click at [312, 220] on div "{ "tus_consumer" : "volga-qa" , "tus_type" : "temporary" , "env" : "test" }" at bounding box center [333, 393] width 315 height 423
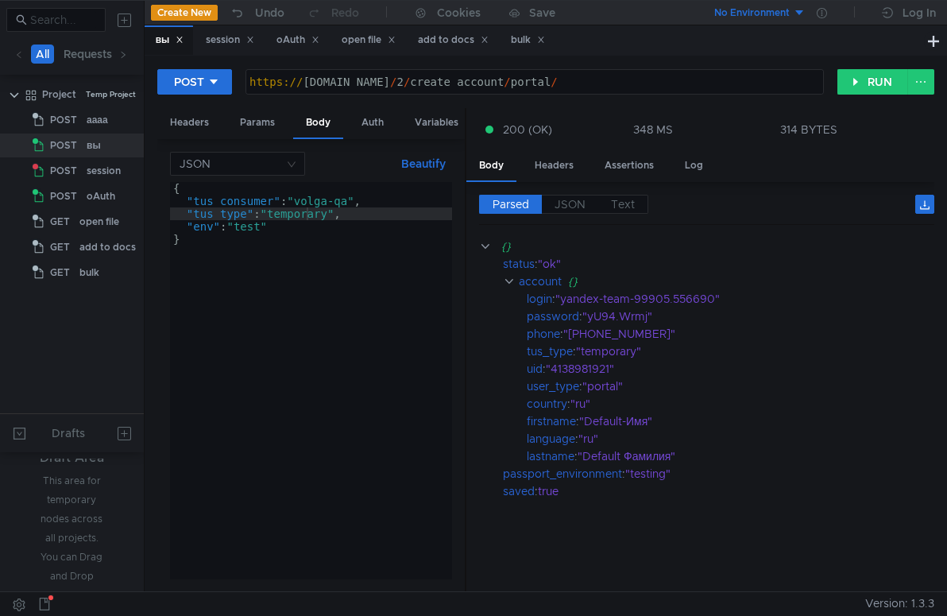
drag, startPoint x: 589, startPoint y: 15, endPoint x: 635, endPoint y: 41, distance: 53.3
click at [637, 41] on app-content "Create New Undo Redo Cookies Save No Environment Log In вы session oAuth open f…" at bounding box center [546, 296] width 802 height 590
click at [527, 37] on div "bulk" at bounding box center [528, 40] width 34 height 17
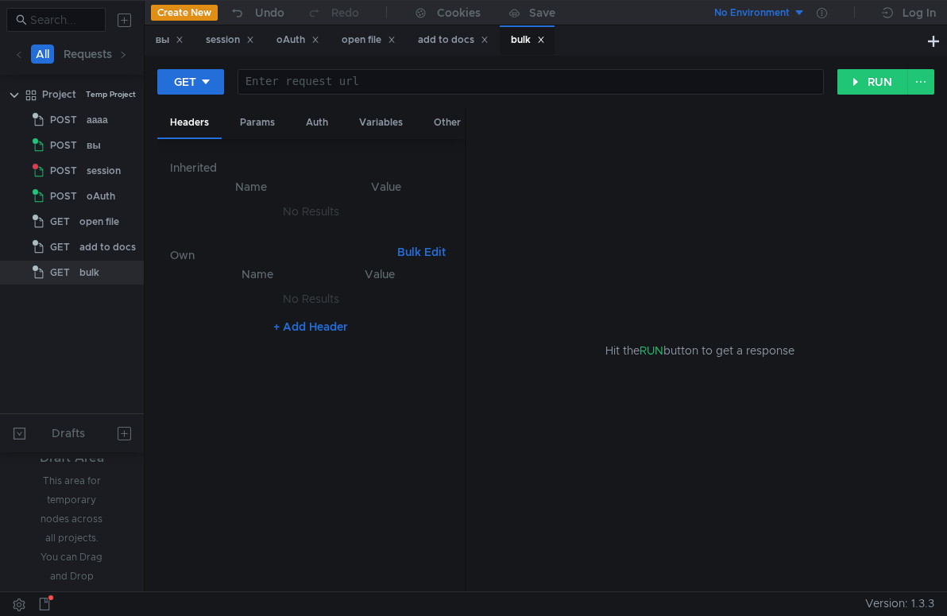
click at [545, 41] on icon at bounding box center [541, 40] width 8 height 8
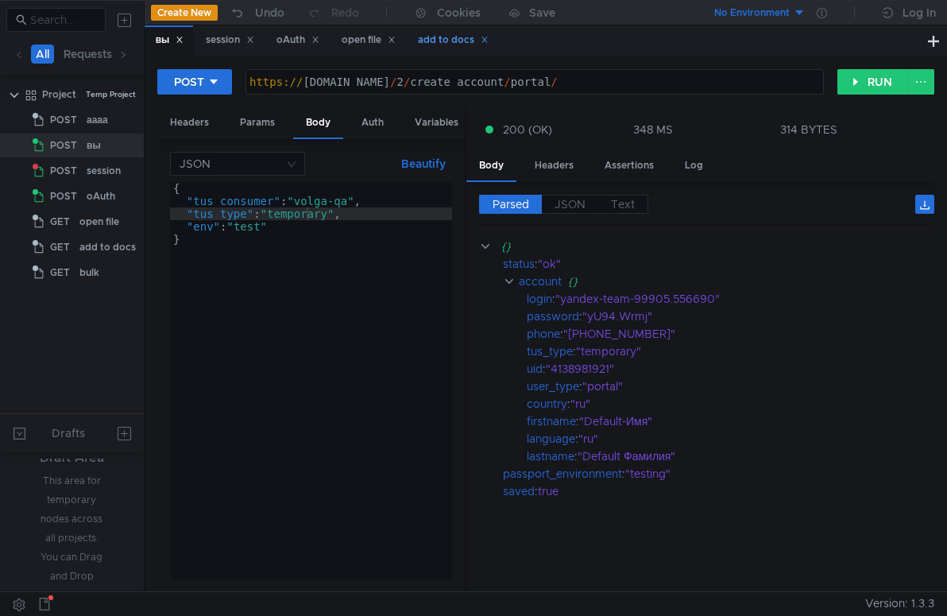
click at [455, 43] on div "add to docs" at bounding box center [453, 40] width 71 height 17
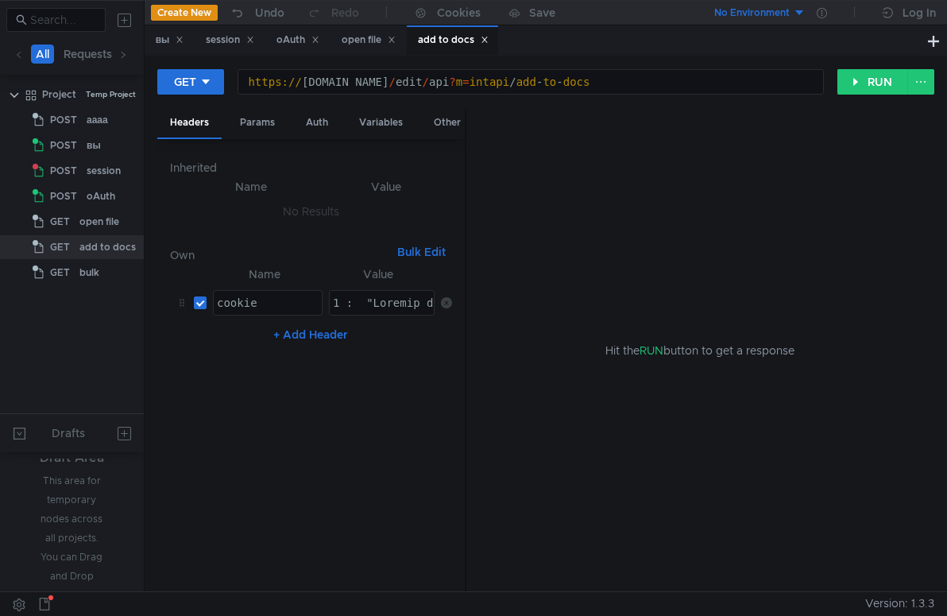
click at [192, 11] on button "Create New" at bounding box center [184, 13] width 67 height 16
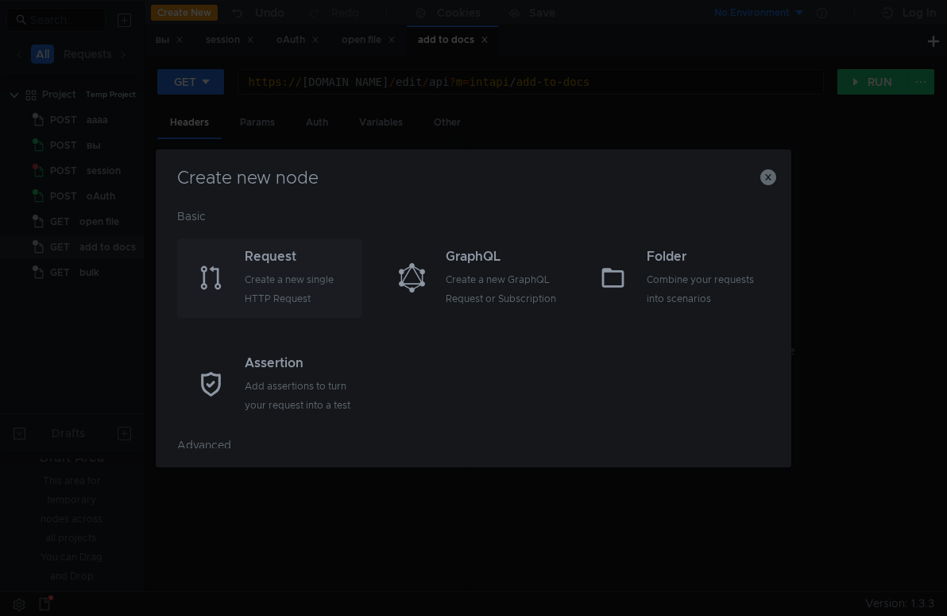
click at [264, 274] on div "Create a new single HTTP Request" at bounding box center [302, 289] width 114 height 38
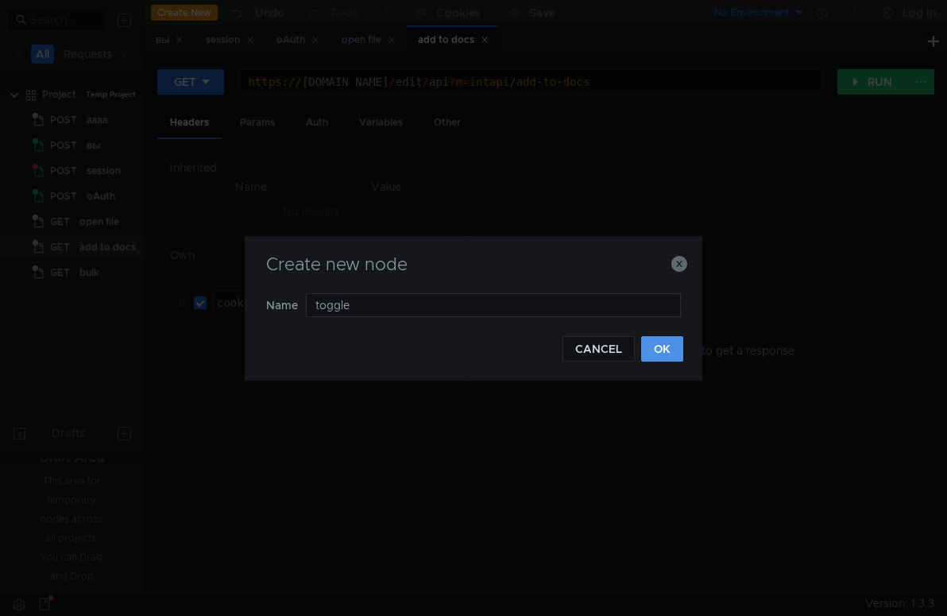
type input "toggle"
click at [673, 350] on button "OK" at bounding box center [662, 348] width 42 height 25
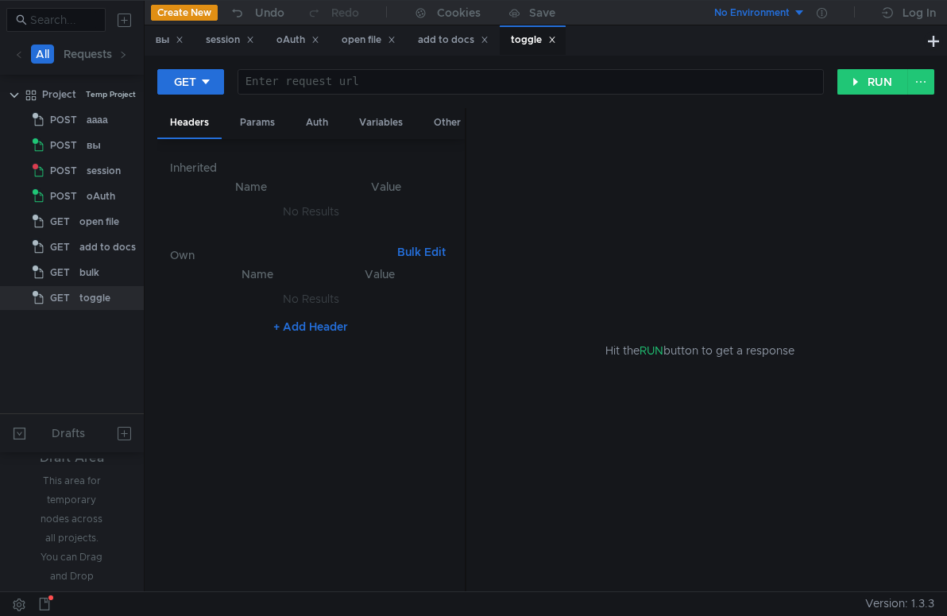
click at [453, 78] on div at bounding box center [530, 94] width 585 height 38
paste textarea "[URL][DOMAIN_NAME]"
type textarea "[URL][DOMAIN_NAME]"
click at [681, 87] on div "https:// [DOMAIN_NAME] / v1 / case / qa / disk / office / toggle_volga ? uid = …" at bounding box center [472, 94] width 701 height 38
drag, startPoint x: 369, startPoint y: 80, endPoint x: 687, endPoint y: 95, distance: 318.9
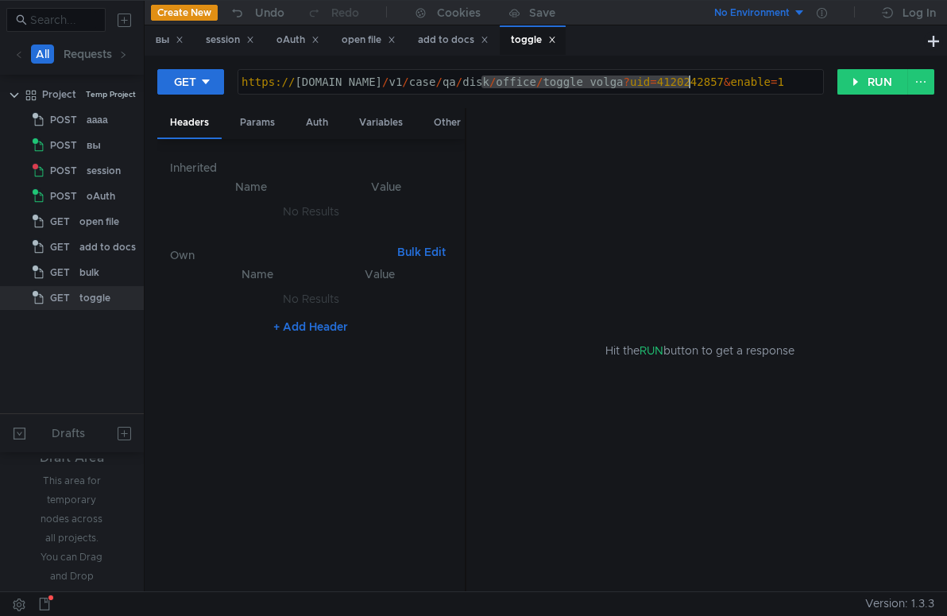
click at [687, 95] on div "[URL][DOMAIN_NAME] https:// [DOMAIN_NAME] / v1 / case / qa / disk / office / to…" at bounding box center [531, 81] width 588 height 27
click at [877, 89] on button "RUN" at bounding box center [872, 81] width 71 height 25
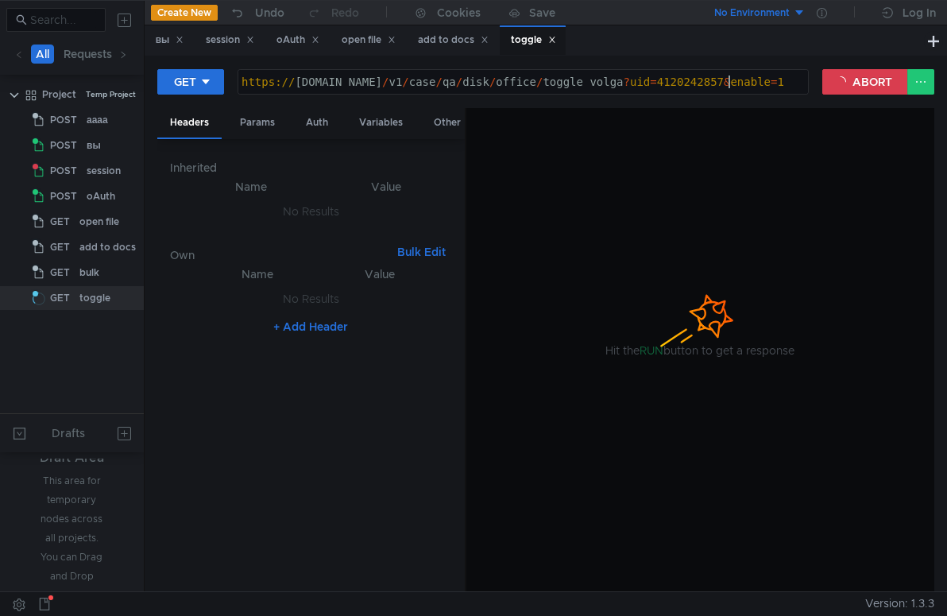
click at [728, 81] on div "https:// [DOMAIN_NAME] / v1 / case / qa / disk / office / toggle_volga ? uid = …" at bounding box center [588, 94] width 701 height 38
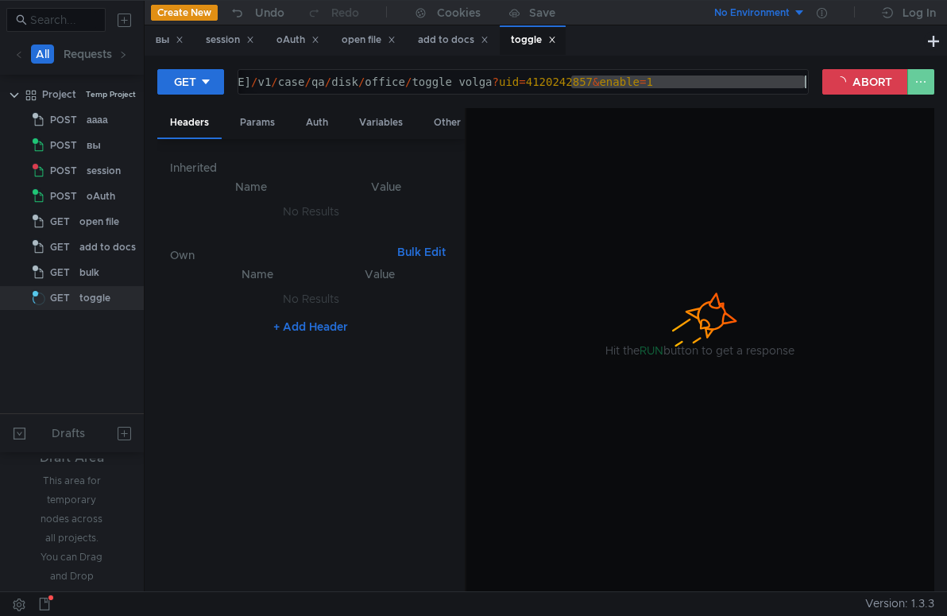
drag, startPoint x: 706, startPoint y: 87, endPoint x: 920, endPoint y: 87, distance: 213.7
click at [921, 85] on div "GET [URL][DOMAIN_NAME] https:// [DOMAIN_NAME] / v1 / case / qa / disk / office …" at bounding box center [545, 88] width 777 height 40
click at [663, 211] on div at bounding box center [700, 350] width 468 height 485
click at [446, 43] on div "add to docs" at bounding box center [453, 40] width 71 height 17
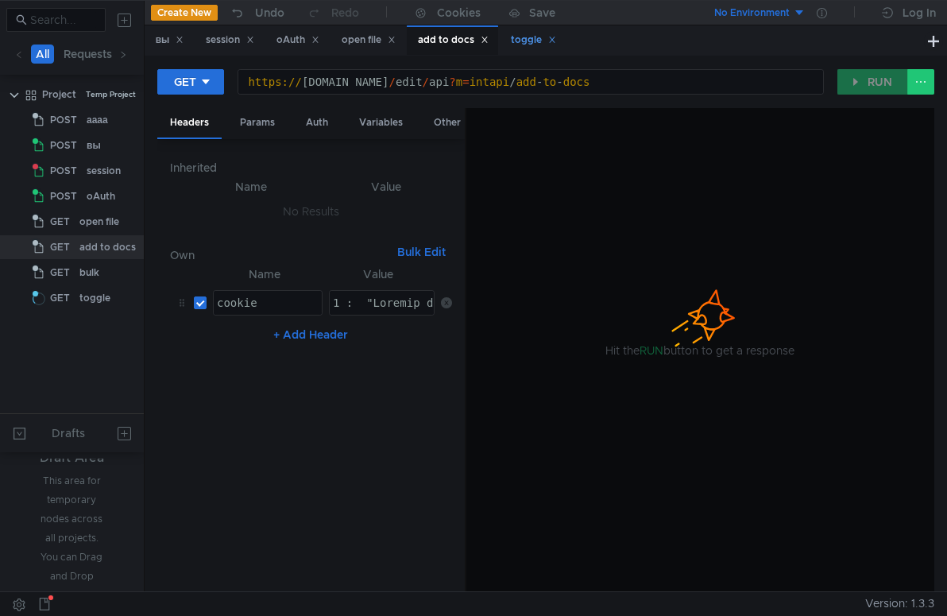
click at [533, 43] on div "toggle" at bounding box center [533, 40] width 45 height 17
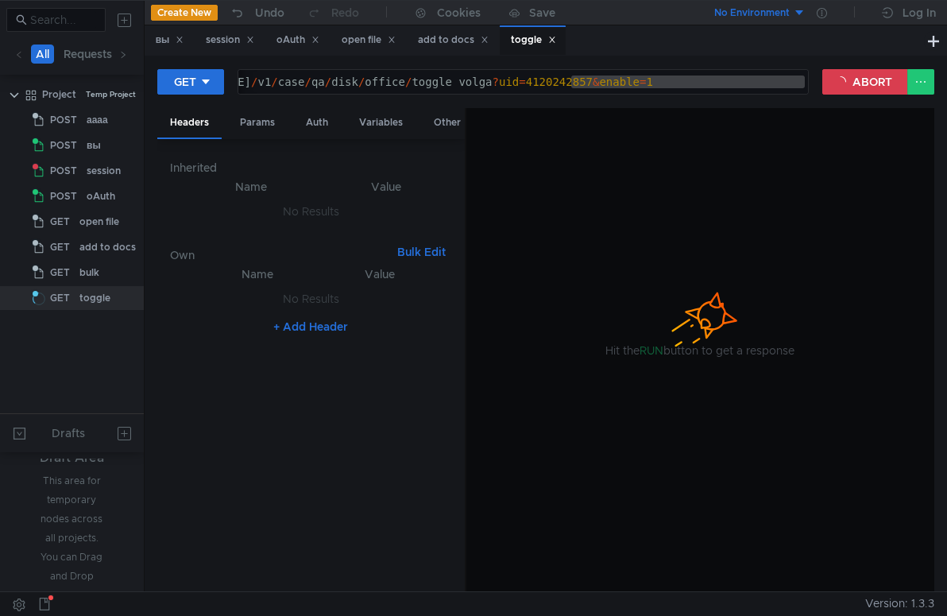
click at [319, 327] on button "+ Add Header" at bounding box center [310, 326] width 87 height 19
click at [219, 42] on div "session" at bounding box center [230, 40] width 48 height 17
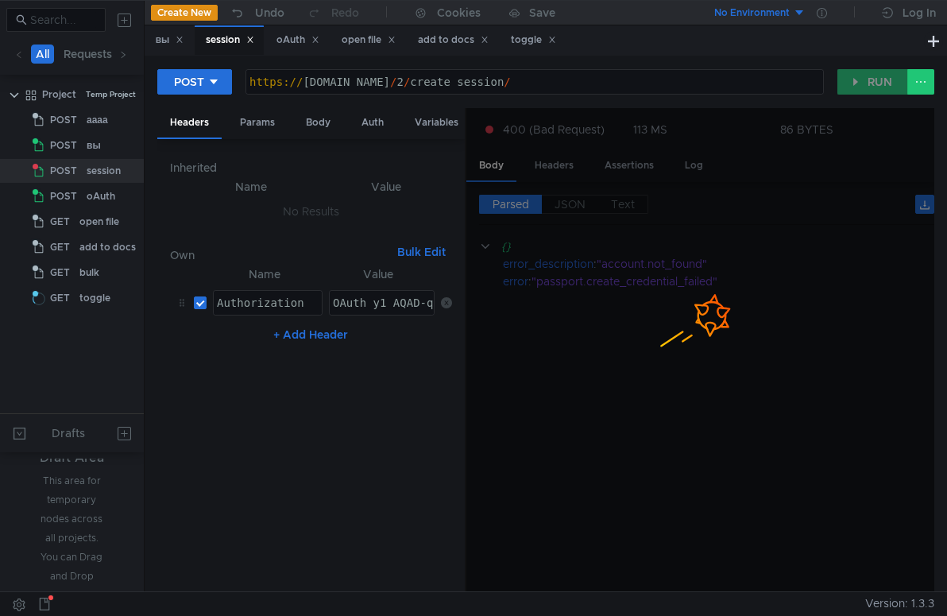
type textarea "Authorization"
click at [251, 300] on div "Authorization" at bounding box center [268, 315] width 108 height 38
click at [542, 40] on div "toggle" at bounding box center [533, 40] width 45 height 17
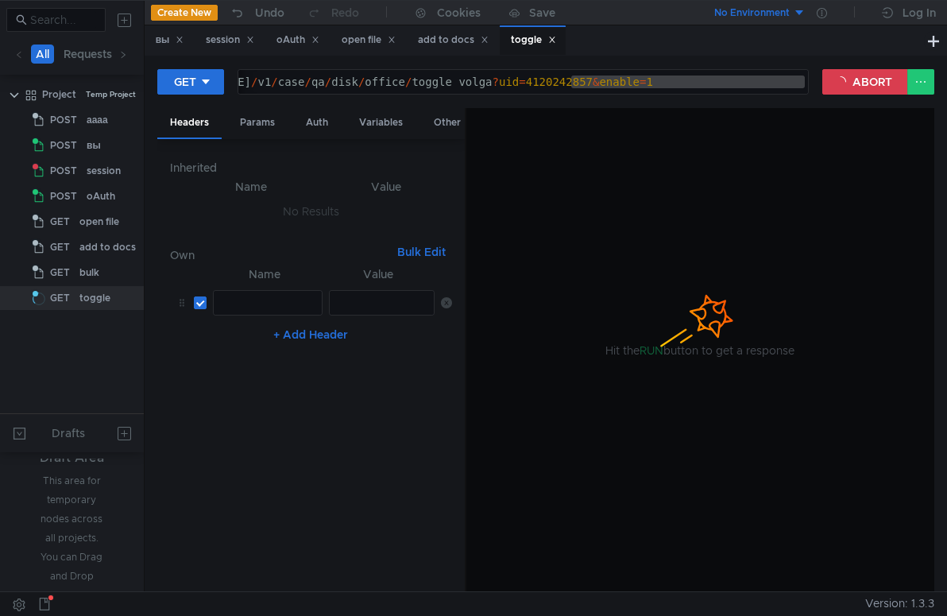
click at [267, 300] on div at bounding box center [268, 315] width 108 height 38
paste textarea "Authorization"
type textarea "Authorization"
click at [370, 309] on div at bounding box center [383, 315] width 106 height 38
paste textarea "y1_AQAD-qJSNPD_AAAcfgAAAAAARlkGAADpOMB-NqFIEq-m-wVOpAV6FqBYlA"
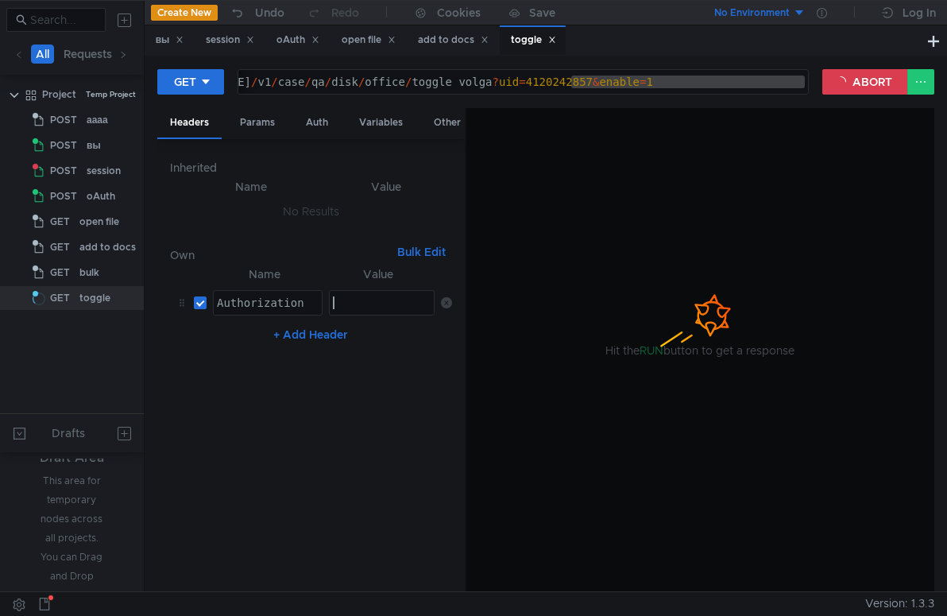
type textarea "y1_AQAD-qJSNPD_AAAcfgAAAAAARlkGAADpOMB-NqFIEq-m-wVOpAV6FqBYlA"
click at [861, 84] on button "ABORT" at bounding box center [865, 81] width 86 height 25
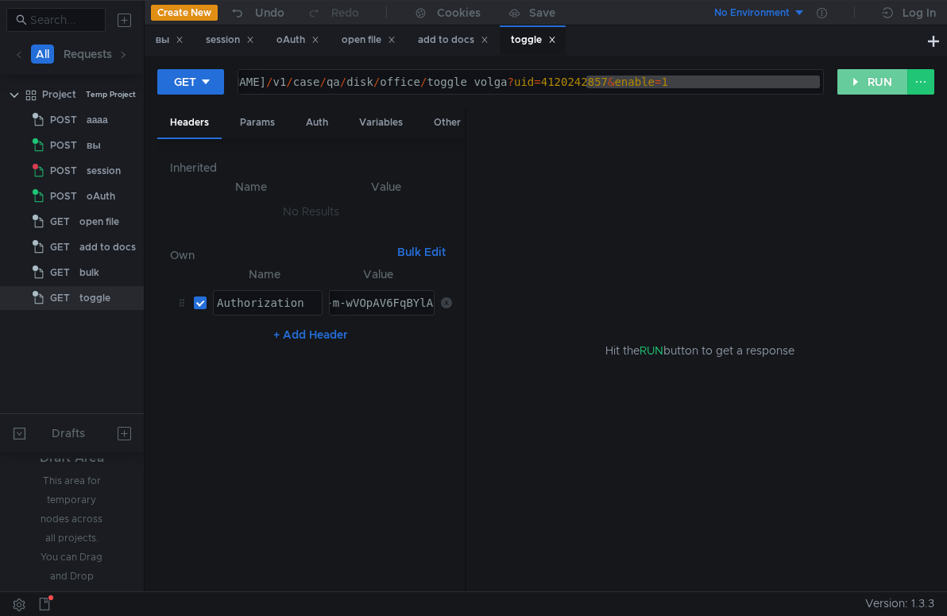
click at [869, 84] on button "RUN" at bounding box center [872, 81] width 71 height 25
click at [475, 413] on div "Hit the RUN button to get a response" at bounding box center [700, 350] width 468 height 485
click at [869, 88] on button "RUN" at bounding box center [872, 81] width 71 height 25
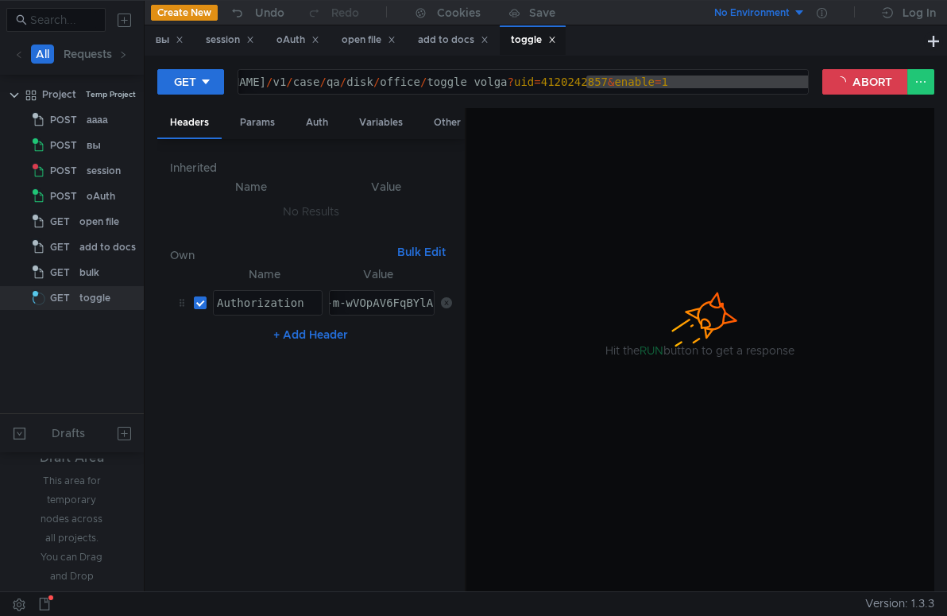
click at [616, 75] on div "https:// [DOMAIN_NAME] / v1 / case / qa / disk / office / toggle_volga ? uid = …" at bounding box center [472, 94] width 701 height 38
click at [276, 91] on div "https:// [DOMAIN_NAME] / v1 / case / qa / disk / office / toggle_volga ? uid = …" at bounding box center [472, 94] width 701 height 38
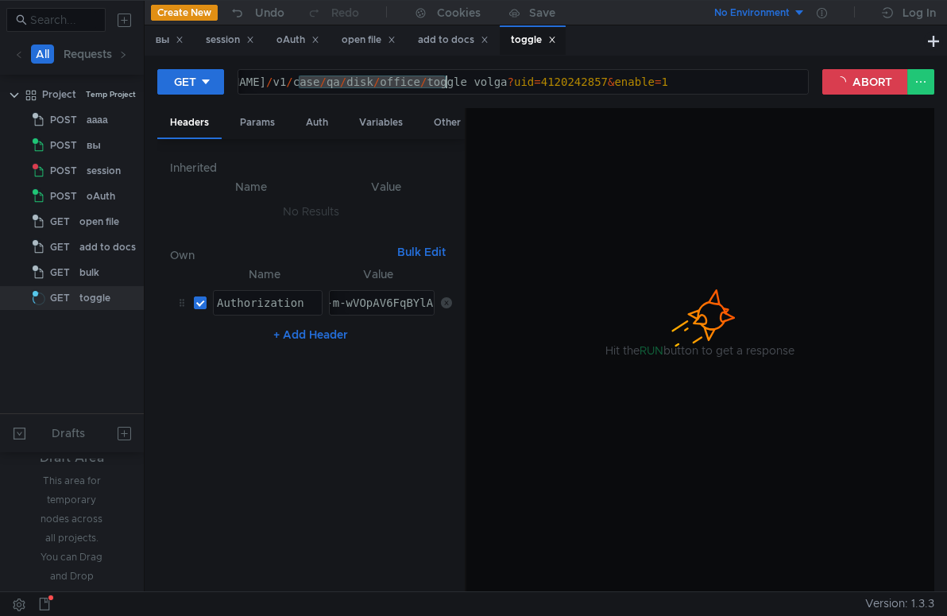
drag, startPoint x: 304, startPoint y: 87, endPoint x: 446, endPoint y: 83, distance: 141.4
click at [446, 83] on div "https:// [DOMAIN_NAME] / v1 / case / qa / disk / office / toggle_volga ? uid = …" at bounding box center [472, 94] width 701 height 38
click at [482, 89] on div "https:// [DOMAIN_NAME] / v1 / case / qa / disk / office / toggle_volga ? uid = …" at bounding box center [472, 94] width 701 height 38
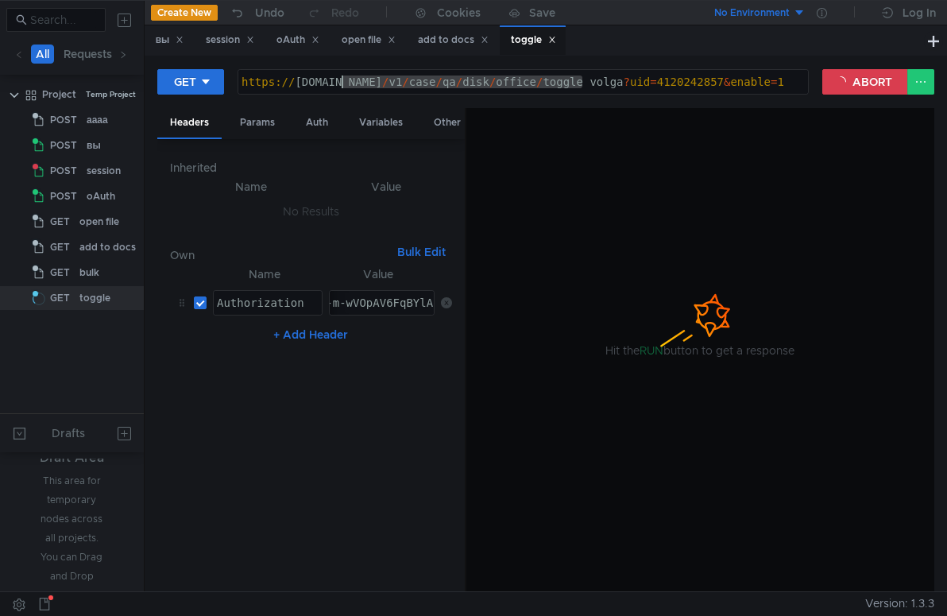
drag, startPoint x: 468, startPoint y: 82, endPoint x: 341, endPoint y: 91, distance: 127.4
click at [341, 91] on div "https:// [DOMAIN_NAME] / v1 / case / qa / disk / office / toggle_volga ? uid = …" at bounding box center [588, 94] width 701 height 38
click at [365, 85] on div "https:// [DOMAIN_NAME] / v1 / case / qa / disk / office / toggle_volga ? uid = …" at bounding box center [588, 94] width 701 height 38
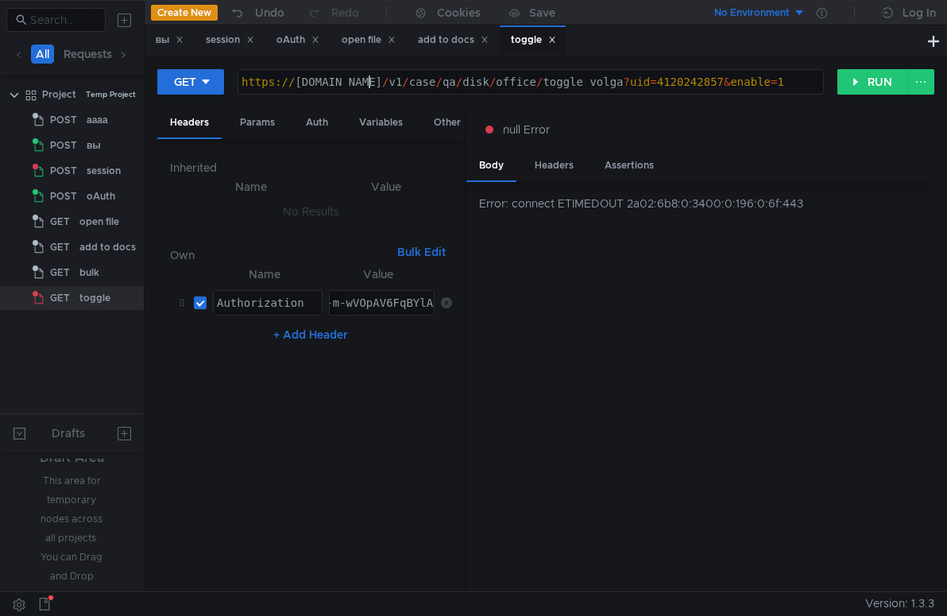
click at [756, 83] on div "https:// [DOMAIN_NAME] / v1 / case / qa / disk / office / toggle_volga ? uid = …" at bounding box center [588, 94] width 701 height 38
drag, startPoint x: 756, startPoint y: 83, endPoint x: 937, endPoint y: 73, distance: 181.4
click at [937, 73] on div "GET [URL][DOMAIN_NAME] https:// [DOMAIN_NAME] / v1 / case / qa / disk / office …" at bounding box center [546, 323] width 802 height 535
click at [724, 84] on div "https:// [DOMAIN_NAME] / v1 / case / qa / disk / office / toggle_volga ? uid = …" at bounding box center [472, 94] width 701 height 38
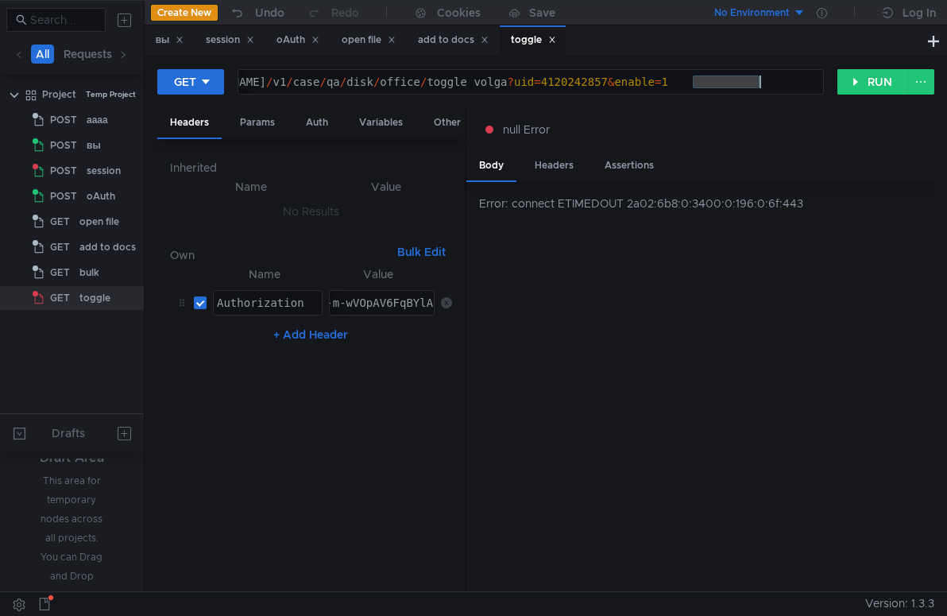
paste textarea "38979235"
type textarea "[URL][DOMAIN_NAME]"
drag, startPoint x: 735, startPoint y: 315, endPoint x: 760, endPoint y: 270, distance: 50.8
click at [735, 315] on div "Error: connect ETIMEDOUT 2a02:6b8:0:3400:0:196:0:6f:443" at bounding box center [700, 387] width 468 height 410
click at [856, 83] on button "RUN" at bounding box center [872, 81] width 71 height 25
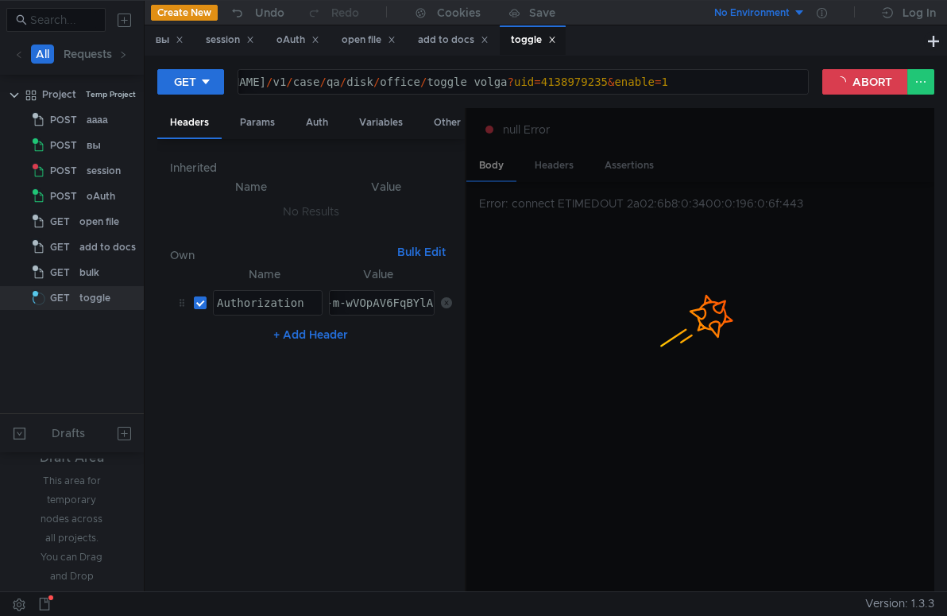
click at [644, 86] on div "https:// [DOMAIN_NAME] / v1 / case / qa / disk / office / toggle_volga ? uid = …" at bounding box center [472, 94] width 701 height 38
drag, startPoint x: 643, startPoint y: 85, endPoint x: 770, endPoint y: 82, distance: 127.1
click at [770, 82] on div "https:// [DOMAIN_NAME] / v1 / case / qa / disk / office / toggle_volga ? uid = …" at bounding box center [457, 94] width 701 height 38
